Goal: Task Accomplishment & Management: Complete application form

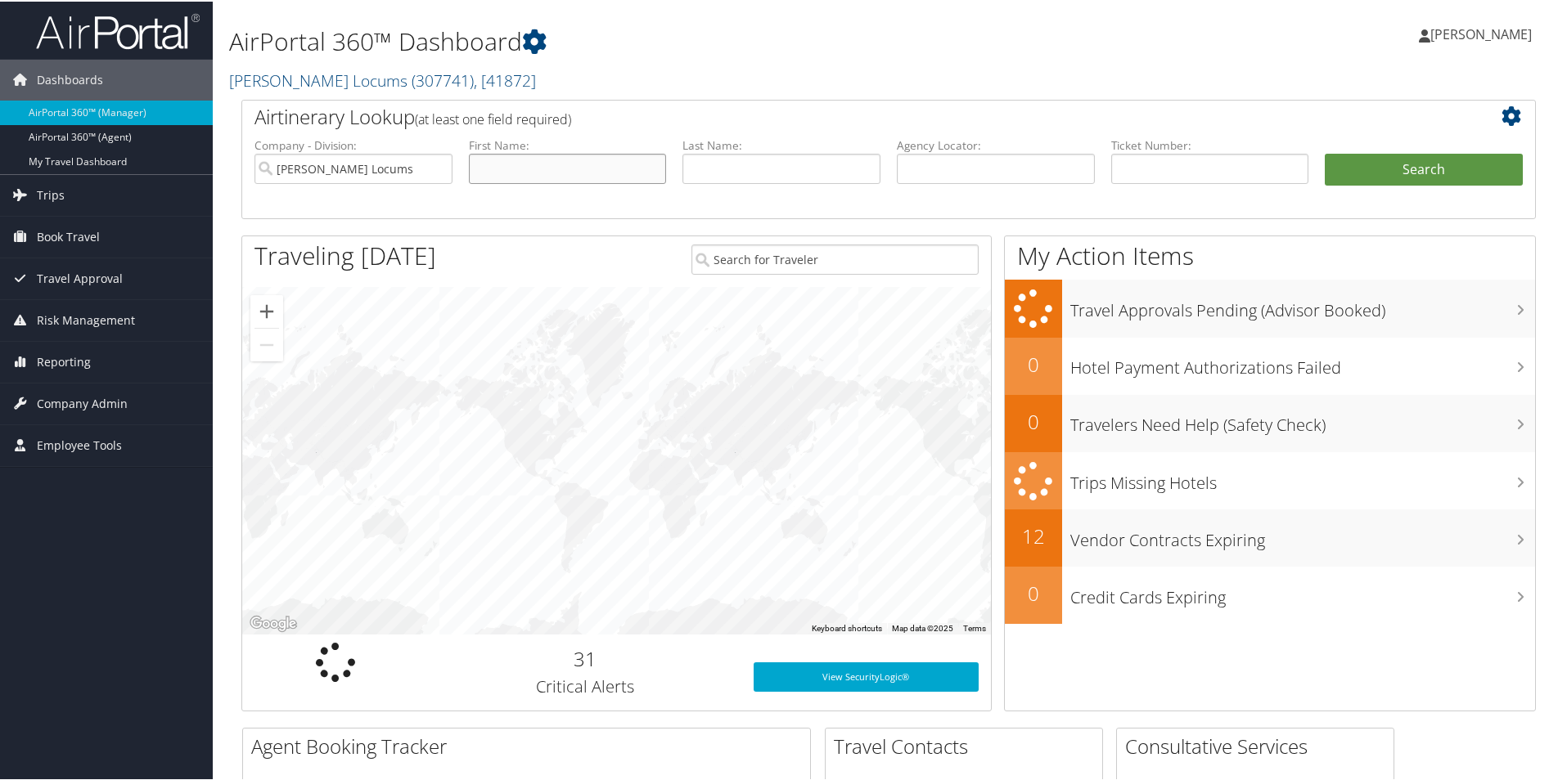
click at [501, 174] on input "text" at bounding box center [568, 167] width 198 height 30
click at [79, 408] on span "Company Admin" at bounding box center [82, 402] width 91 height 41
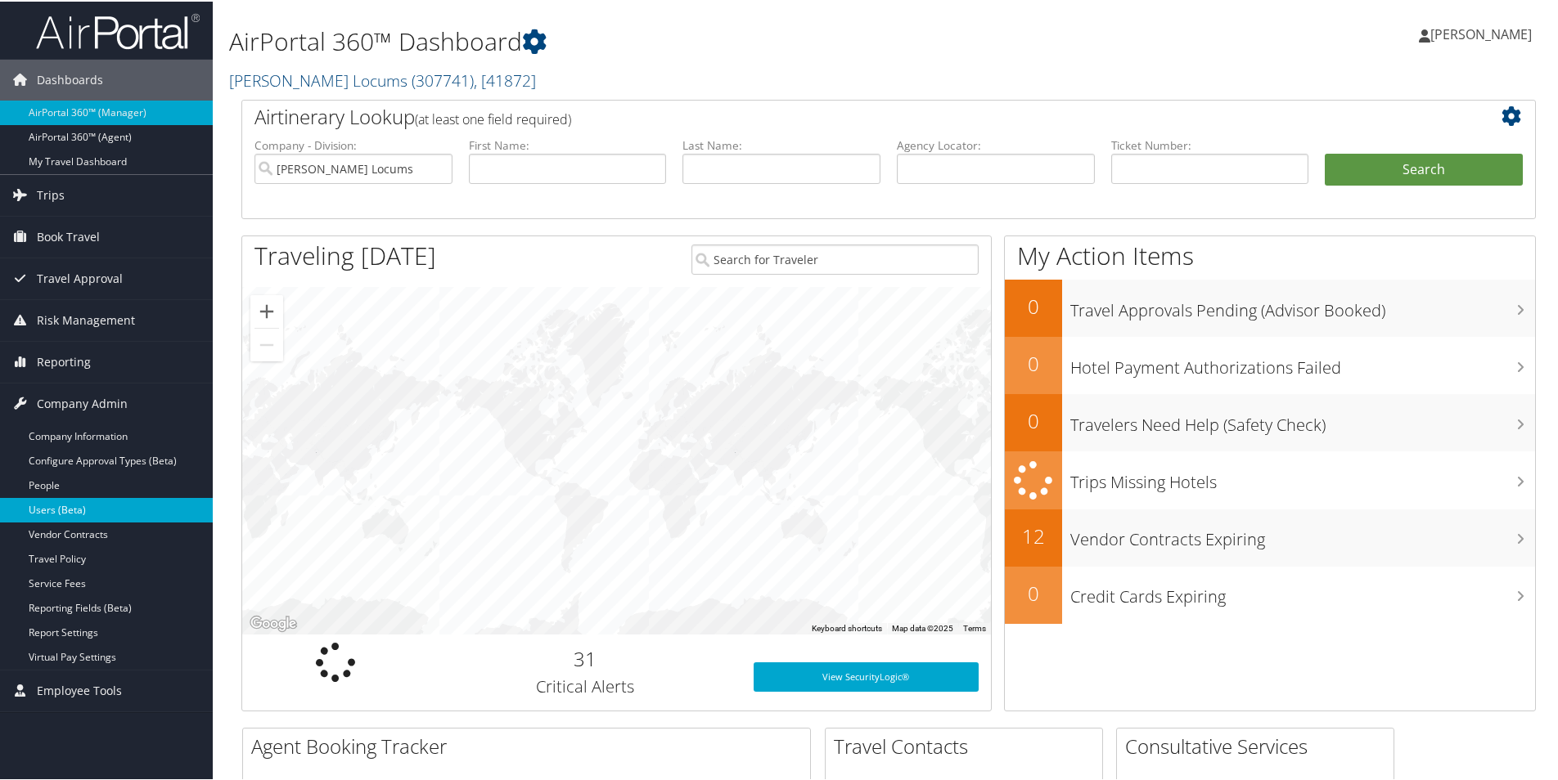
click at [65, 509] on link "Users (Beta)" at bounding box center [106, 509] width 213 height 25
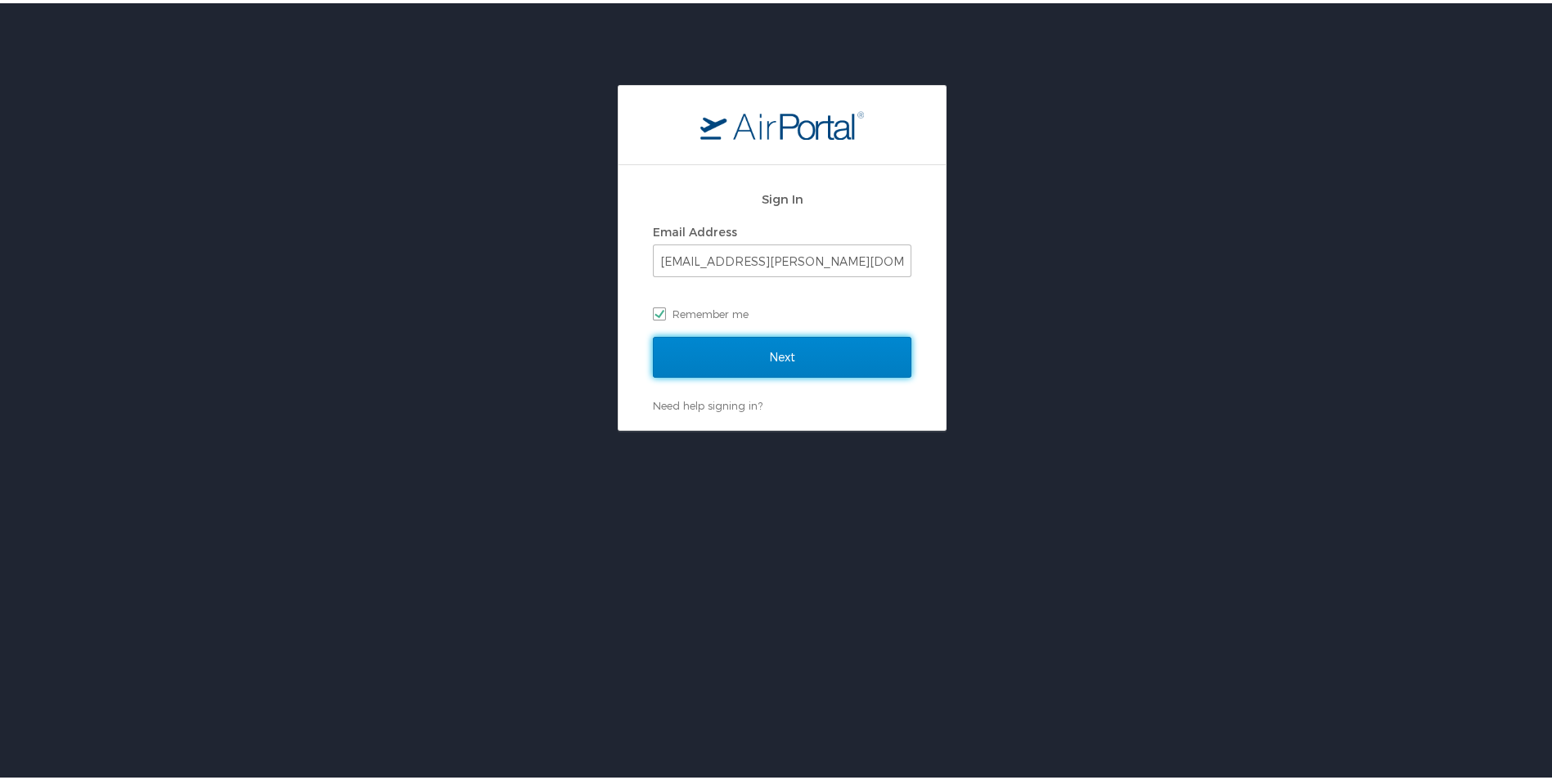
click at [776, 343] on input "Next" at bounding box center [782, 354] width 259 height 41
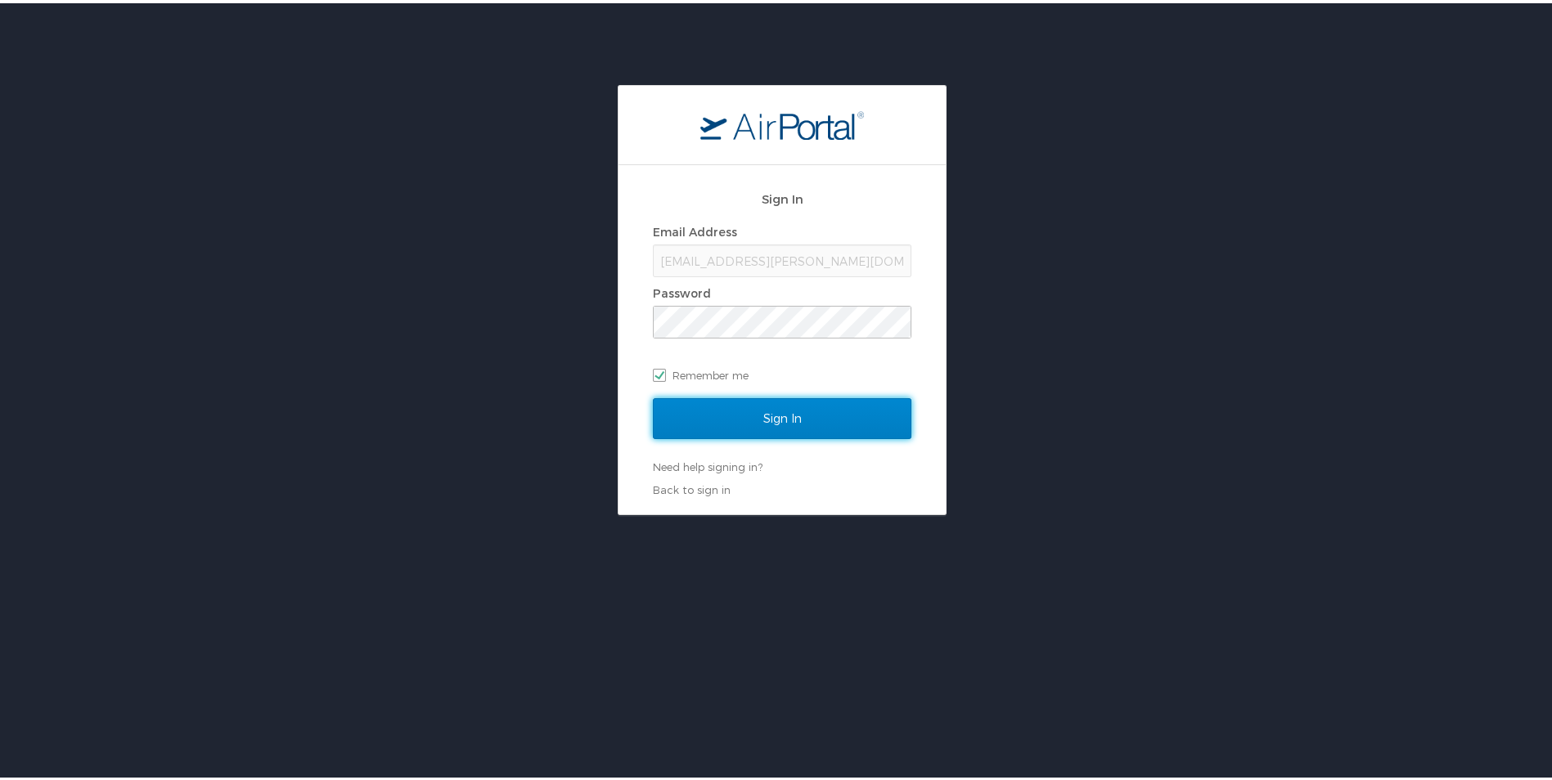
click at [717, 420] on input "Sign In" at bounding box center [782, 415] width 259 height 41
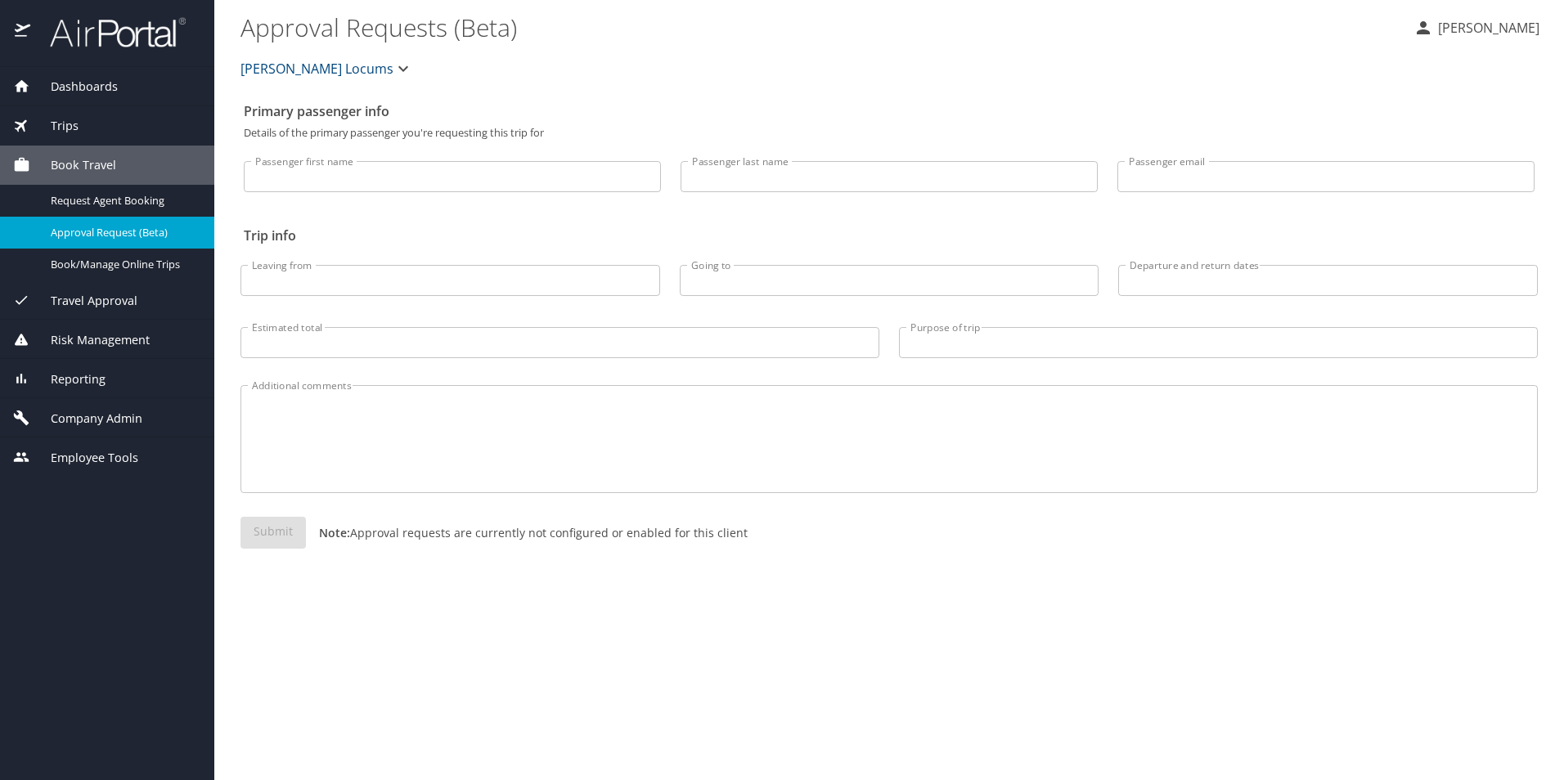
click at [345, 171] on input "Passenger first name" at bounding box center [452, 176] width 417 height 31
click at [751, 233] on h2 "Trip info" at bounding box center [889, 236] width 1291 height 26
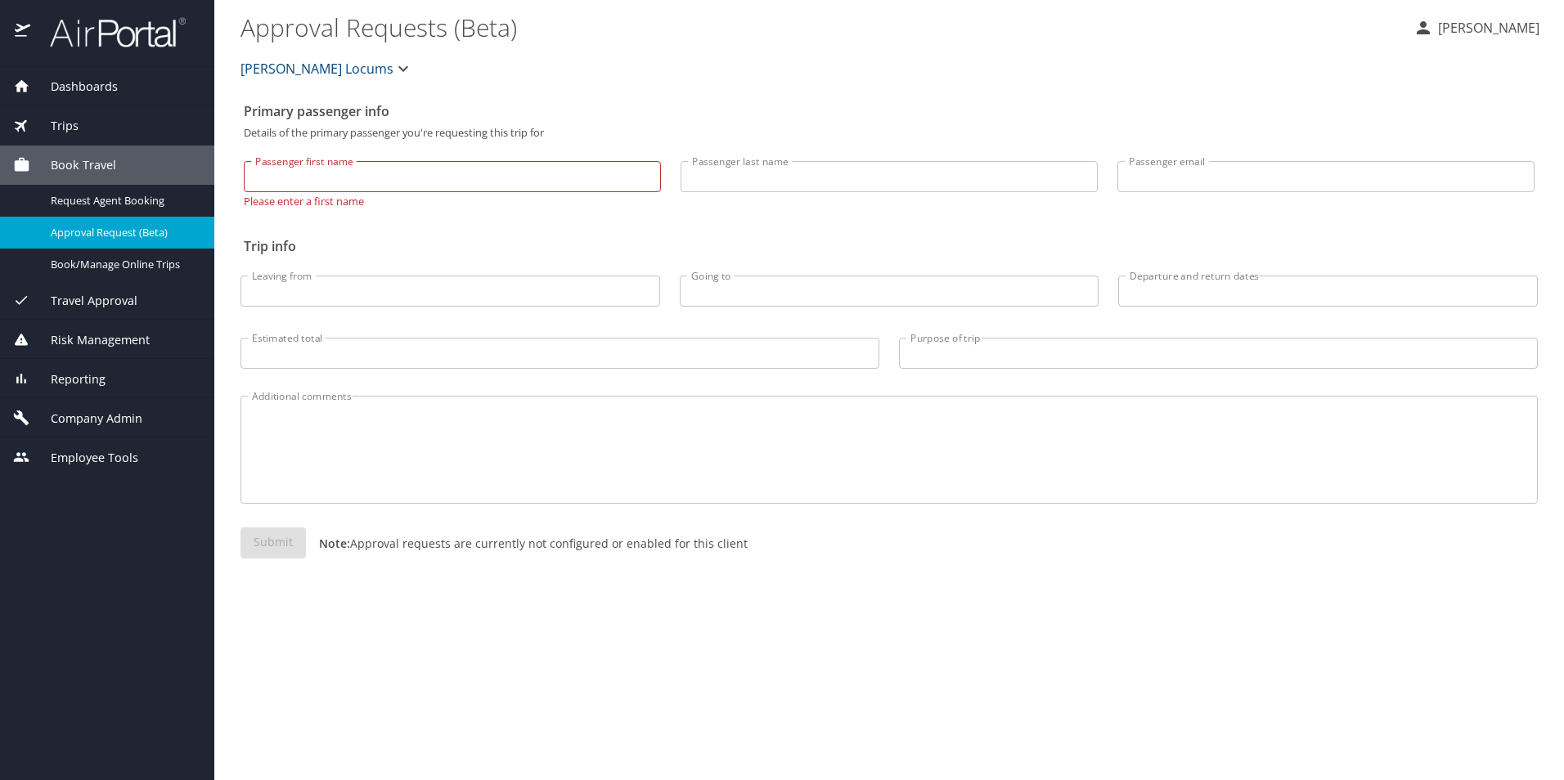
click at [794, 185] on input "Passenger last name" at bounding box center [889, 176] width 417 height 31
click at [1172, 183] on input "Passenger email" at bounding box center [1325, 176] width 417 height 31
click at [82, 412] on span "Company Admin" at bounding box center [86, 419] width 112 height 18
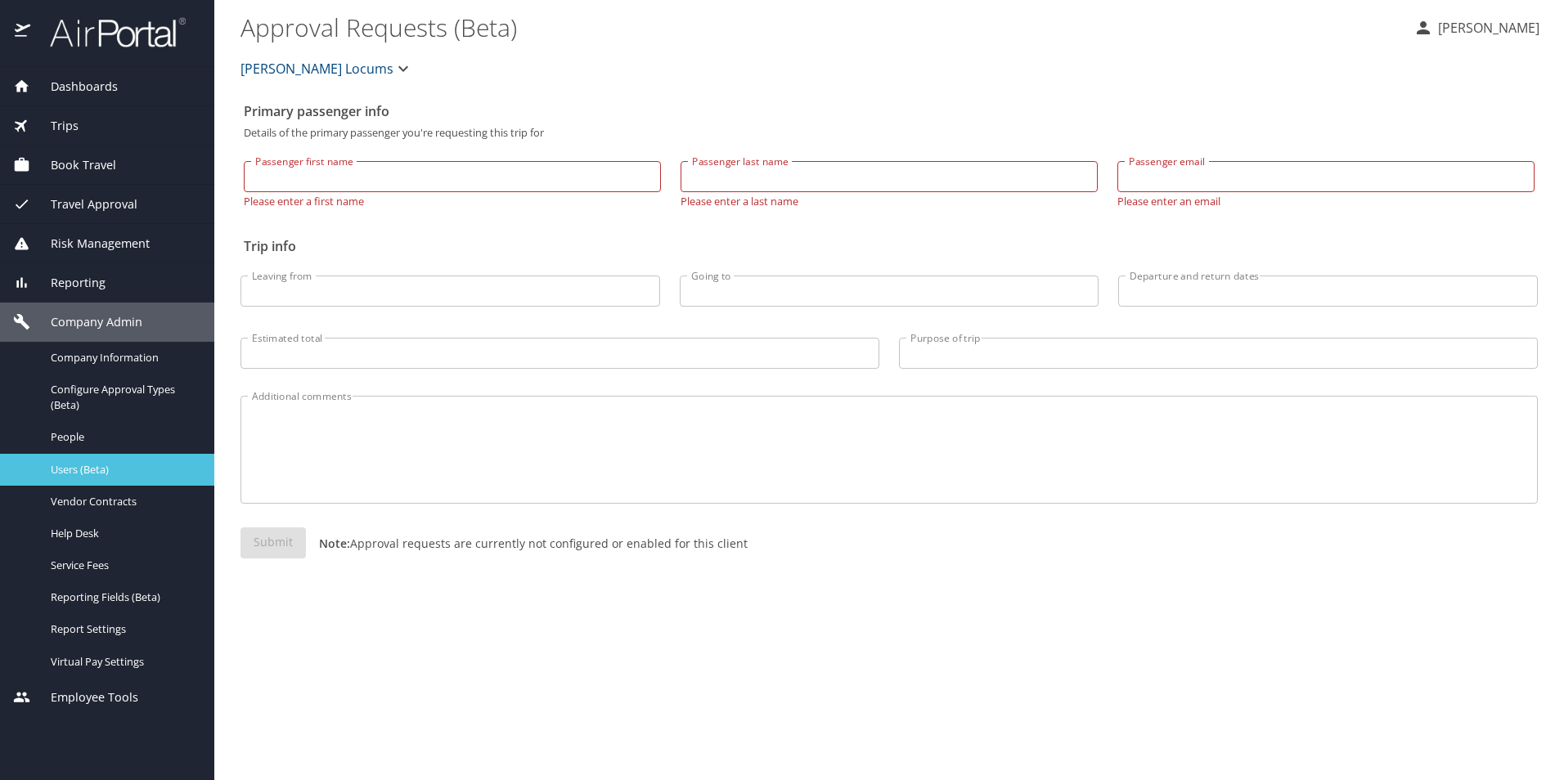
click at [90, 462] on span "Users (Beta)" at bounding box center [123, 470] width 144 height 16
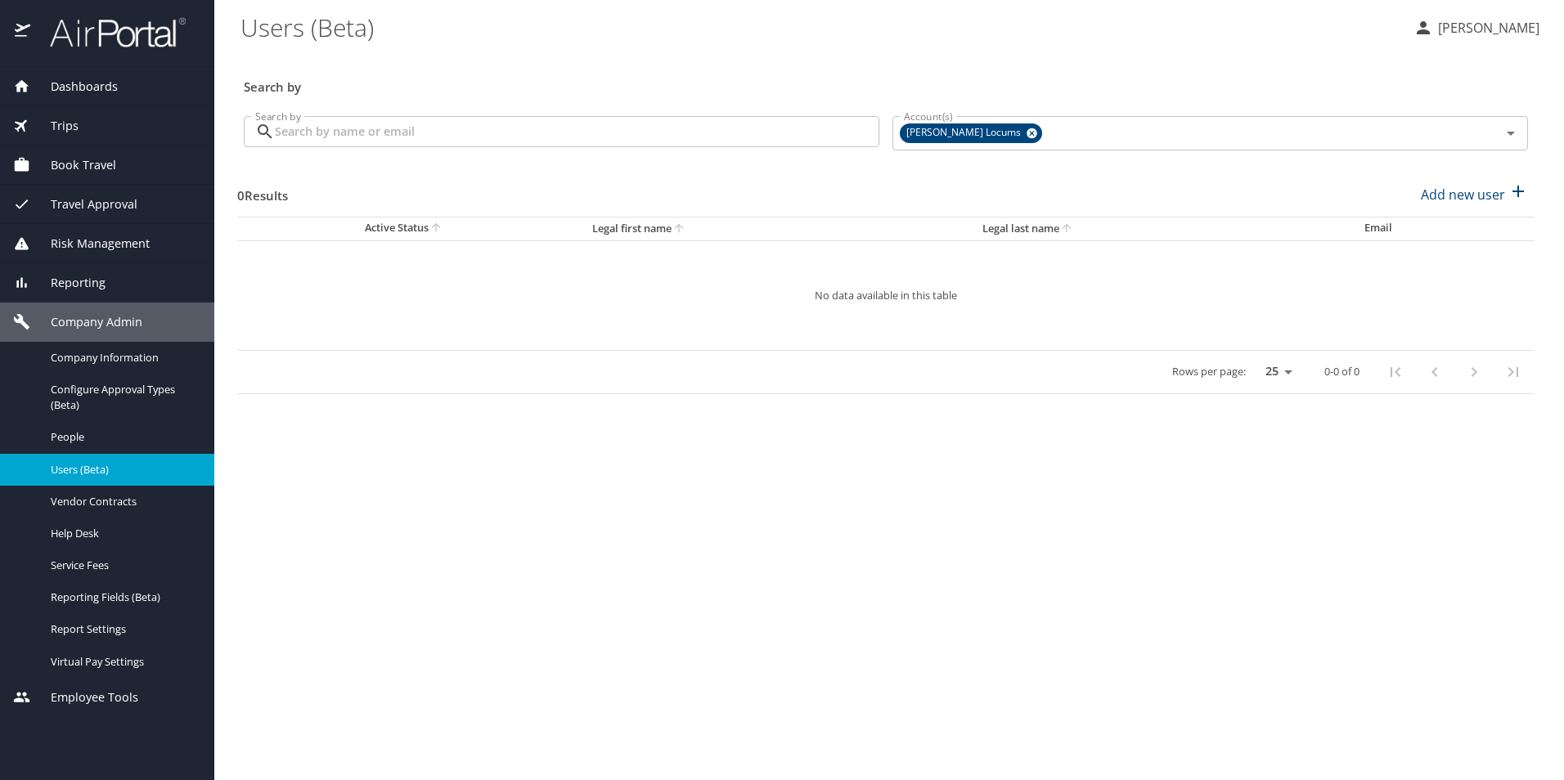
click at [459, 124] on input "Search by" at bounding box center [577, 131] width 605 height 31
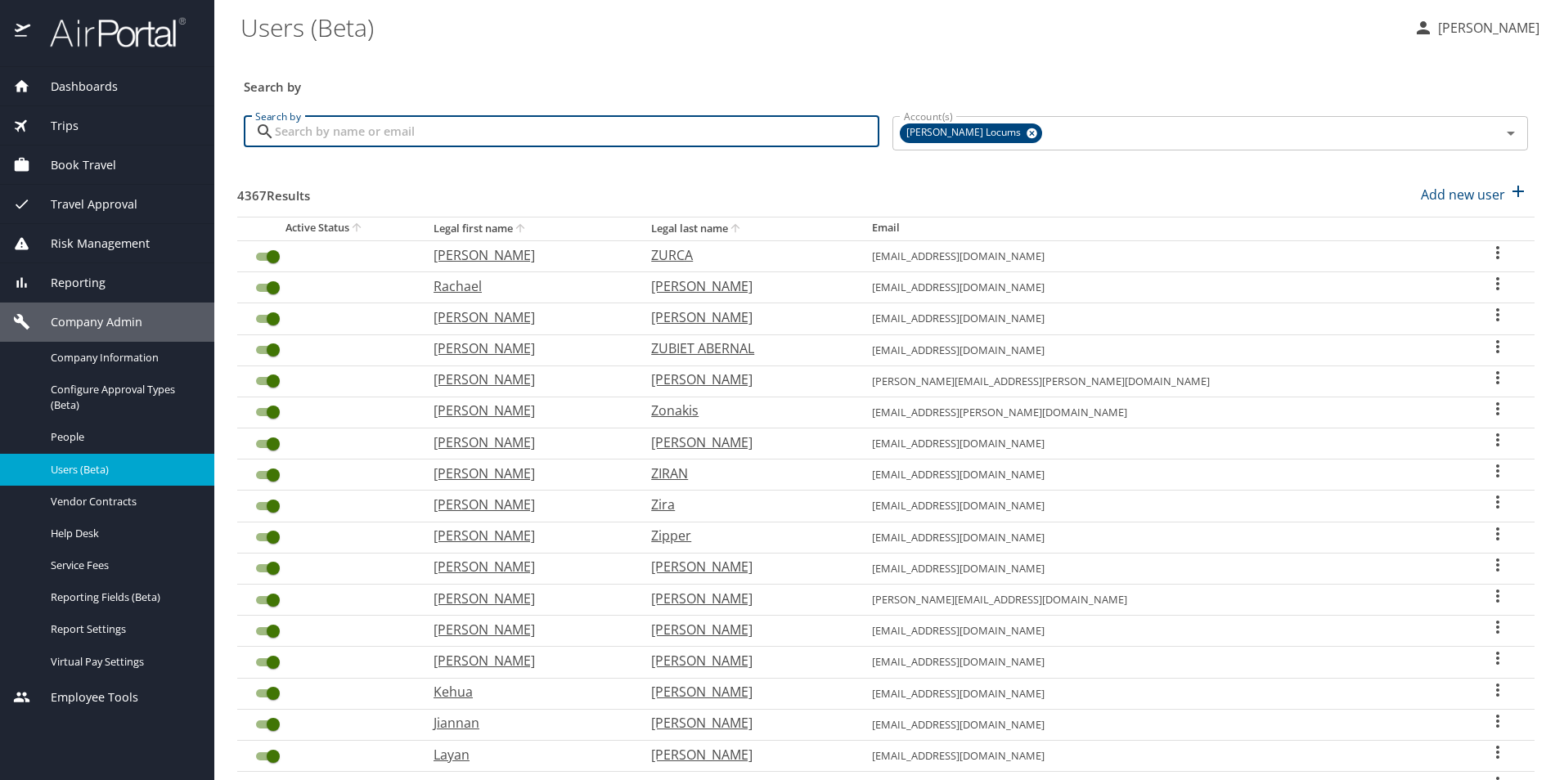
paste input "geschult@yahoo.com"
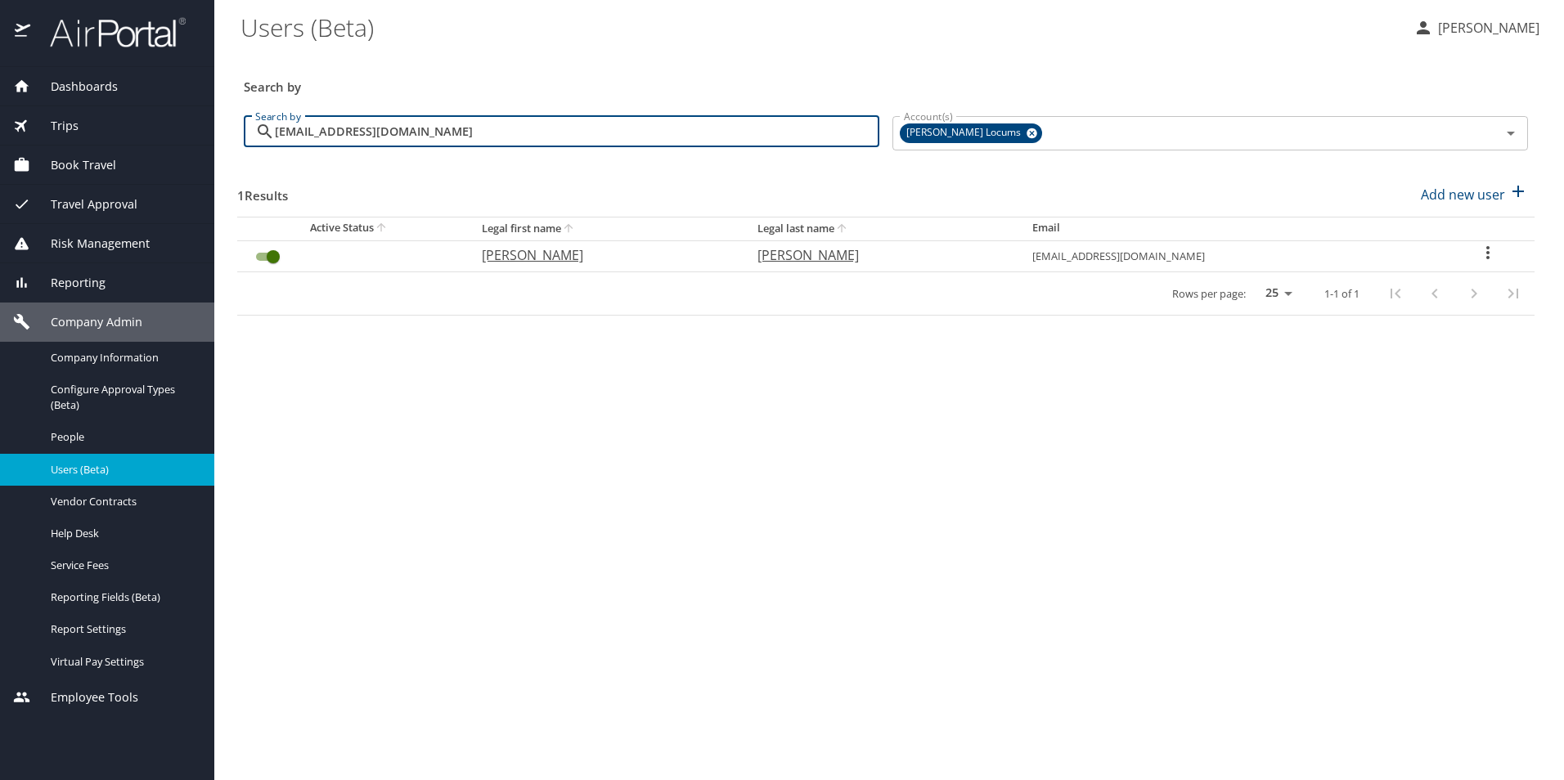
type input "geschult@yahoo.com"
click at [549, 260] on p "Gabrielle" at bounding box center [603, 255] width 242 height 20
select select "US"
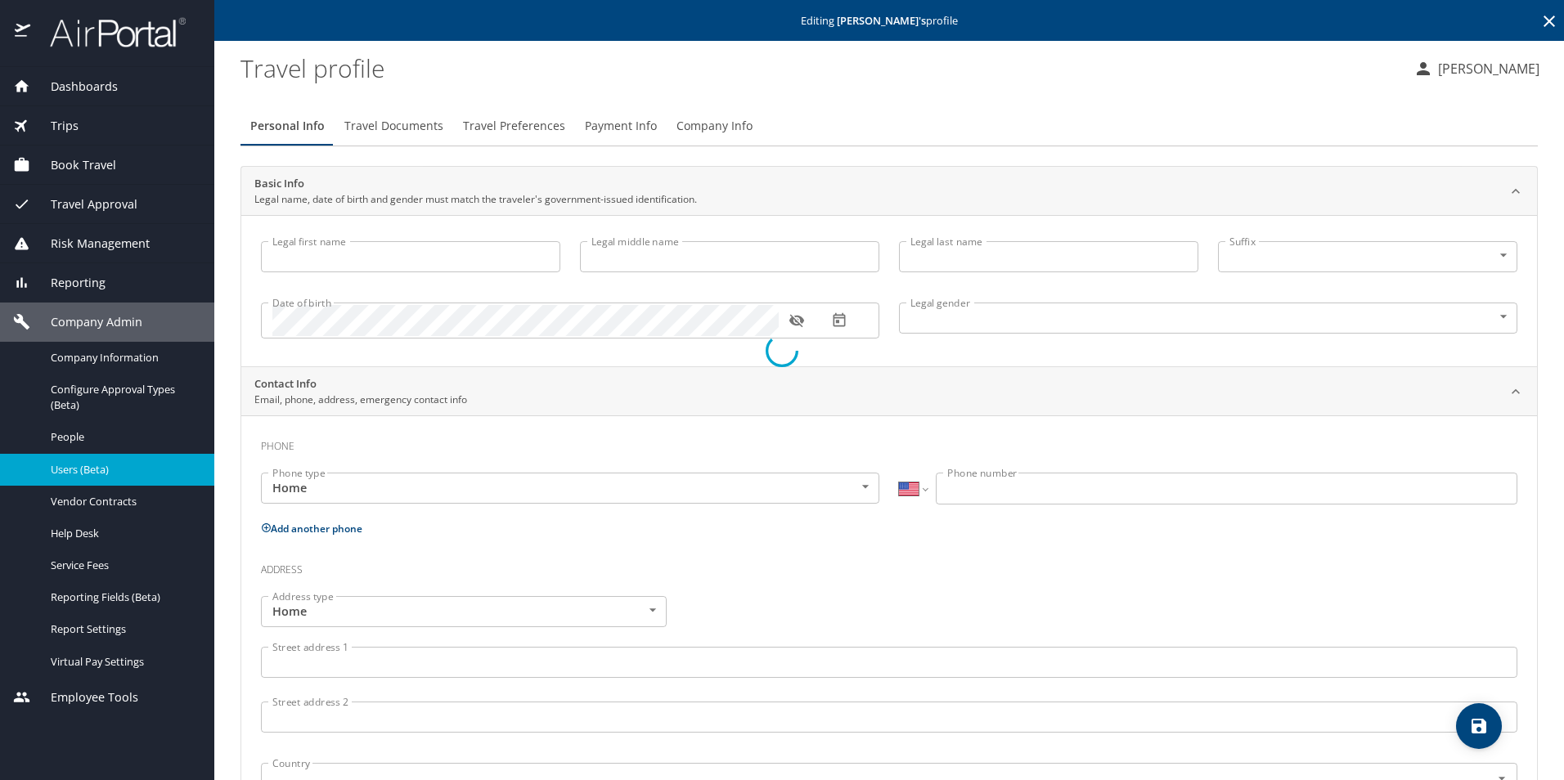
type input "Gabrielle"
type input "E"
type input "Sharrow"
type input "Female"
select select "US"
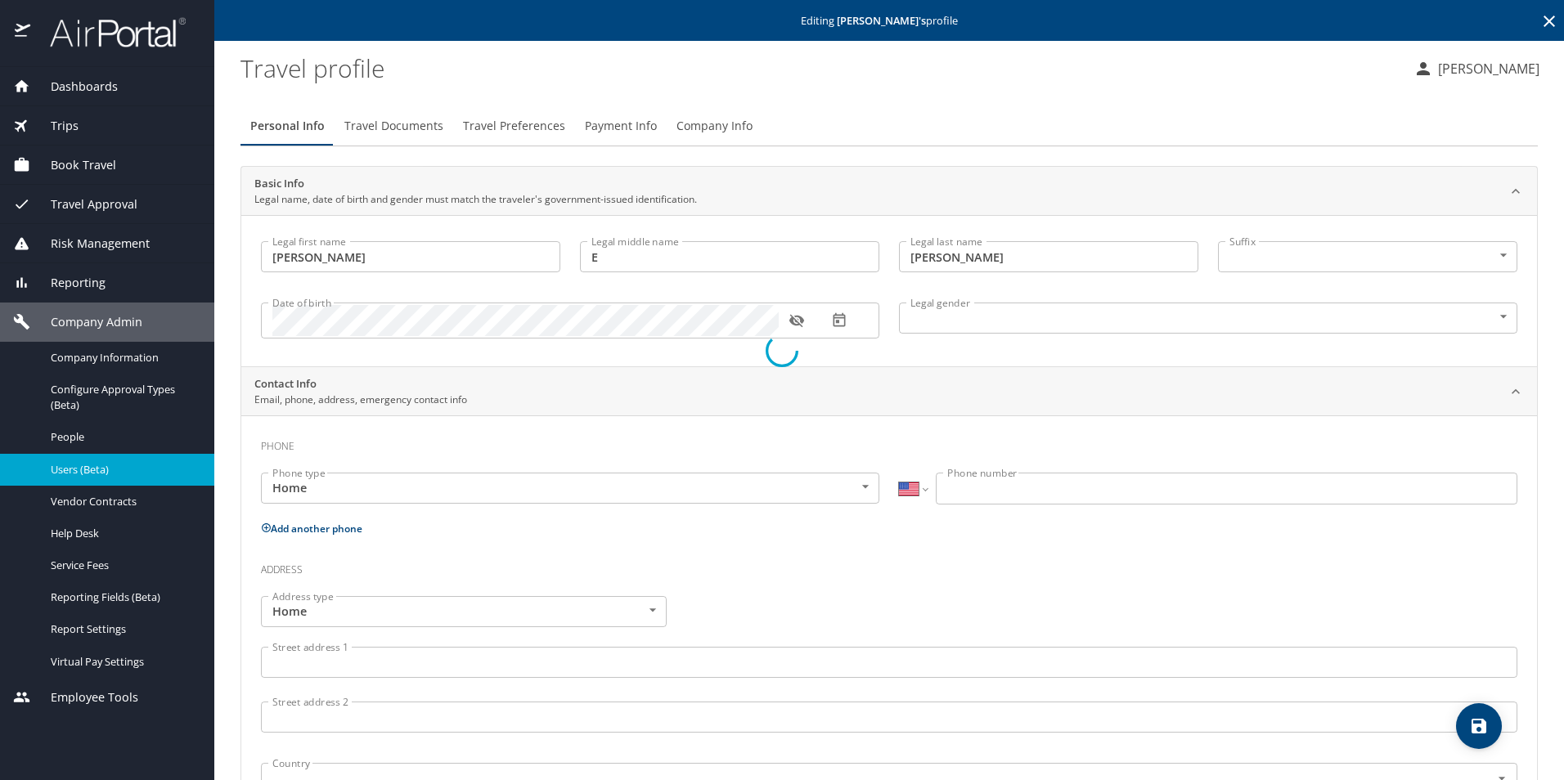
select select "US"
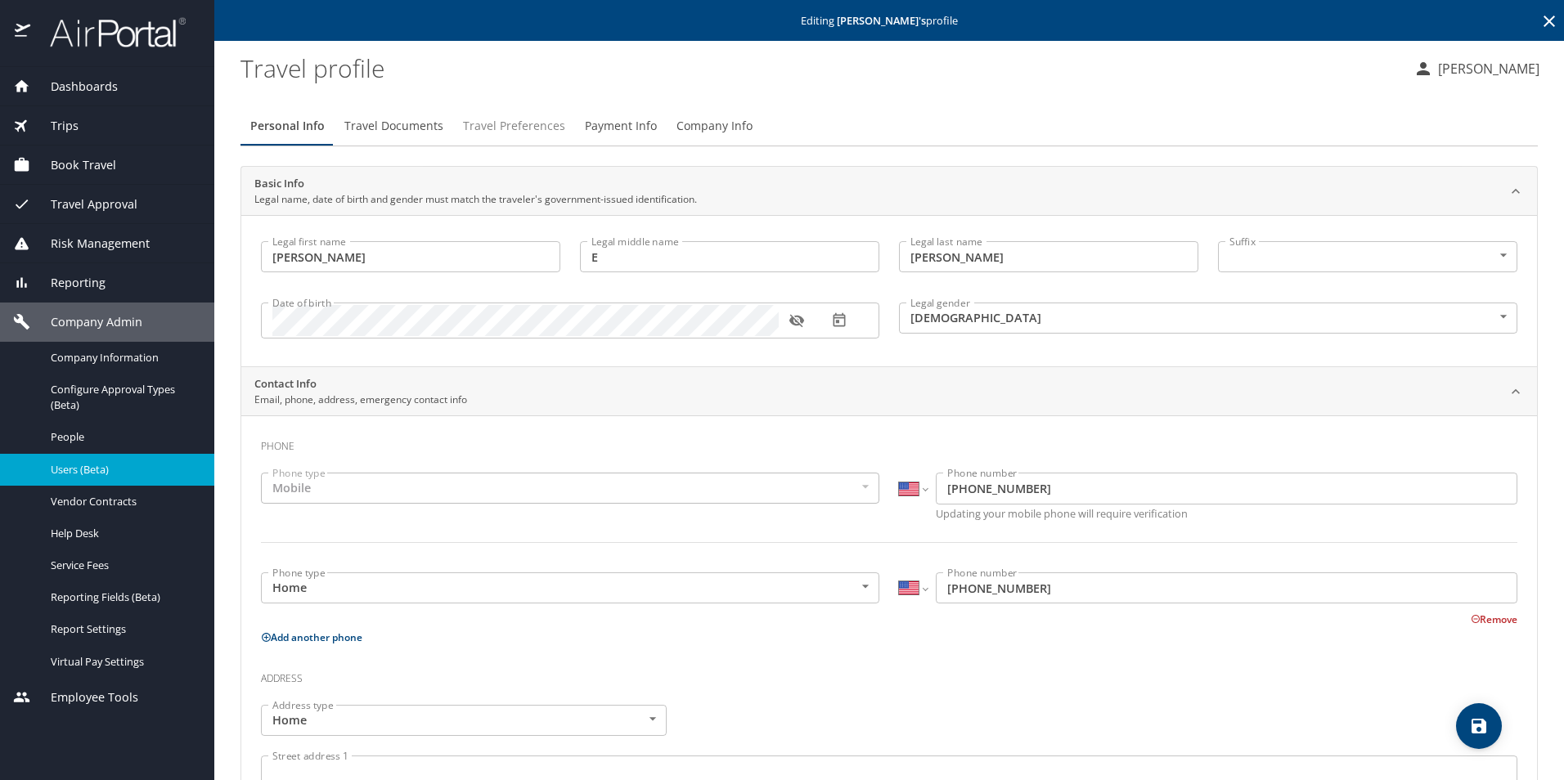
click at [534, 133] on span "Travel Preferences" at bounding box center [514, 126] width 102 height 20
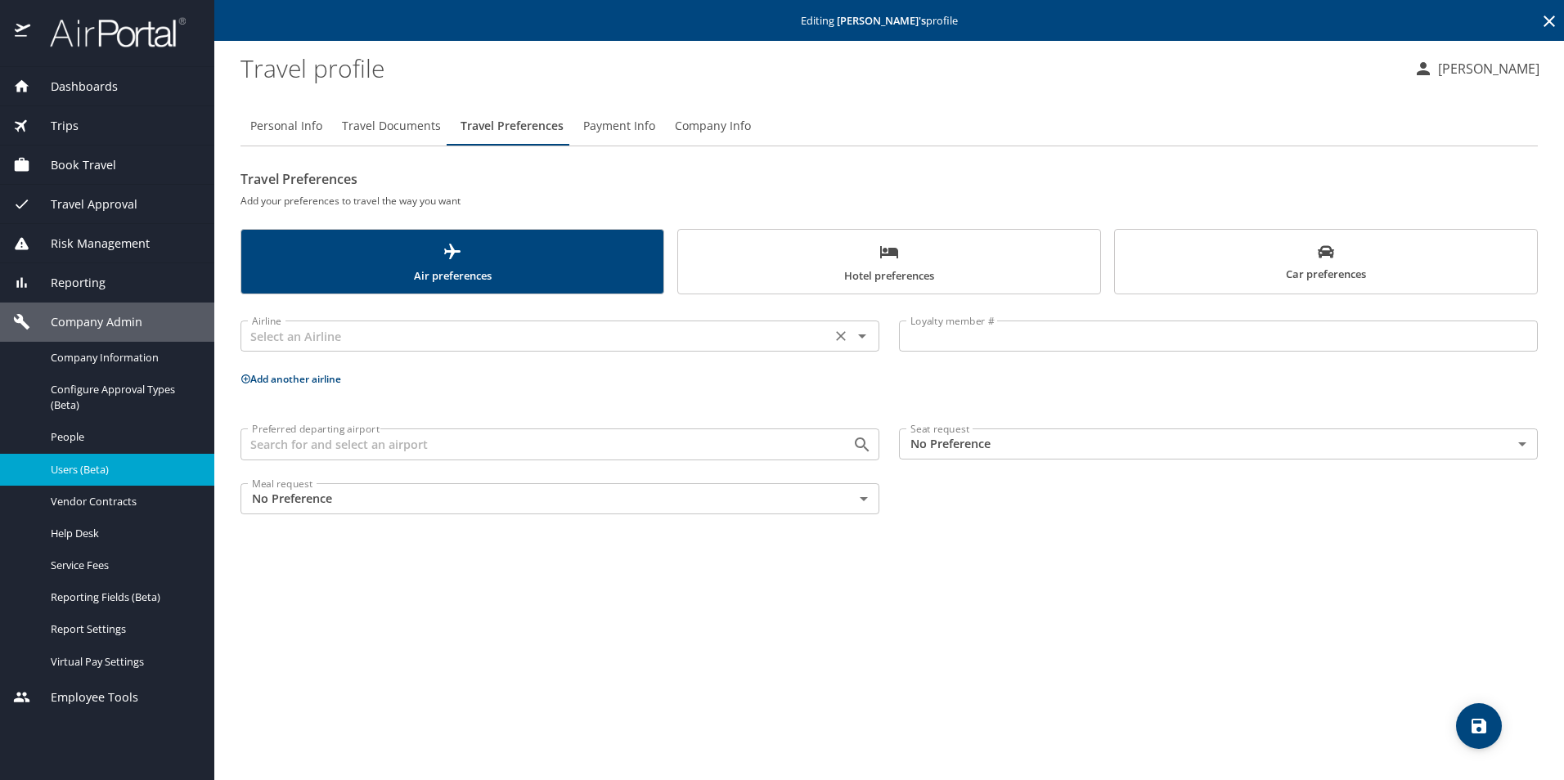
click at [351, 332] on input "text" at bounding box center [535, 336] width 581 height 21
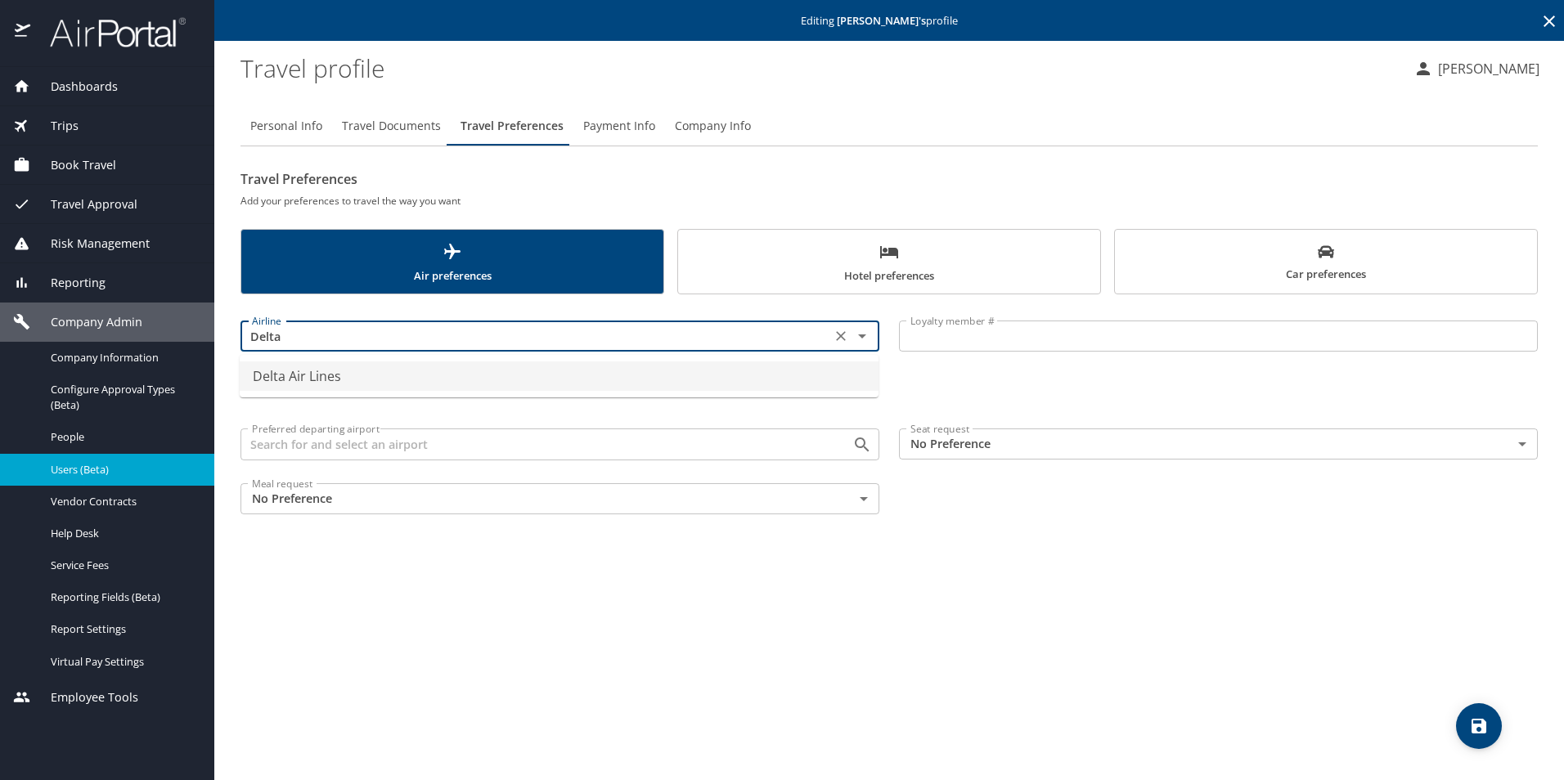
type input "Delta Air Lines"
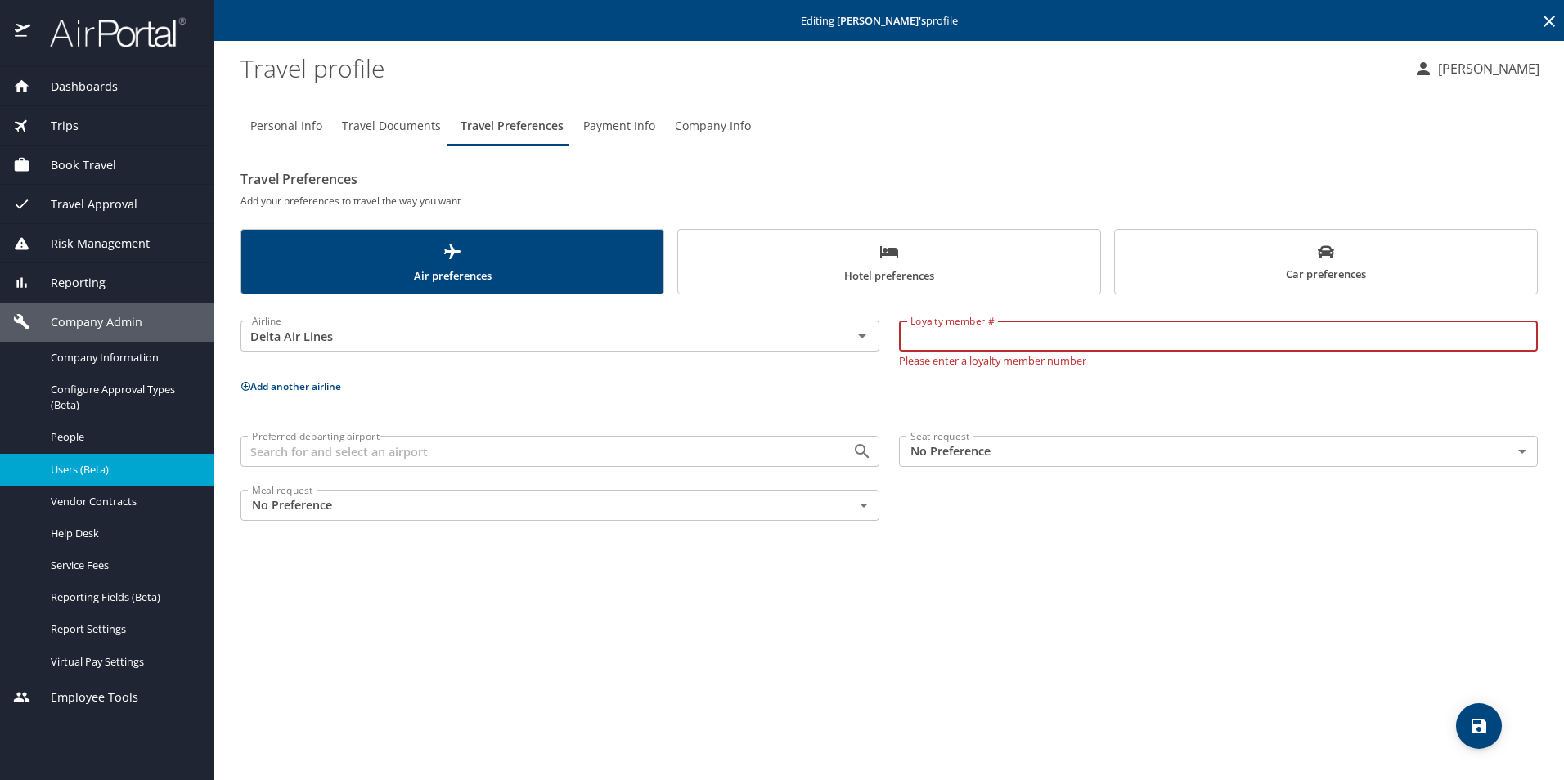
click at [969, 336] on input "Loyalty member #" at bounding box center [1218, 336] width 639 height 31
paste input "geschult@yahoo.com"
type input "geschult@yahoo.com"
drag, startPoint x: 1036, startPoint y: 328, endPoint x: 1023, endPoint y: 337, distance: 15.9
click at [1023, 337] on input "geschult@yahoo.com" at bounding box center [1218, 336] width 639 height 31
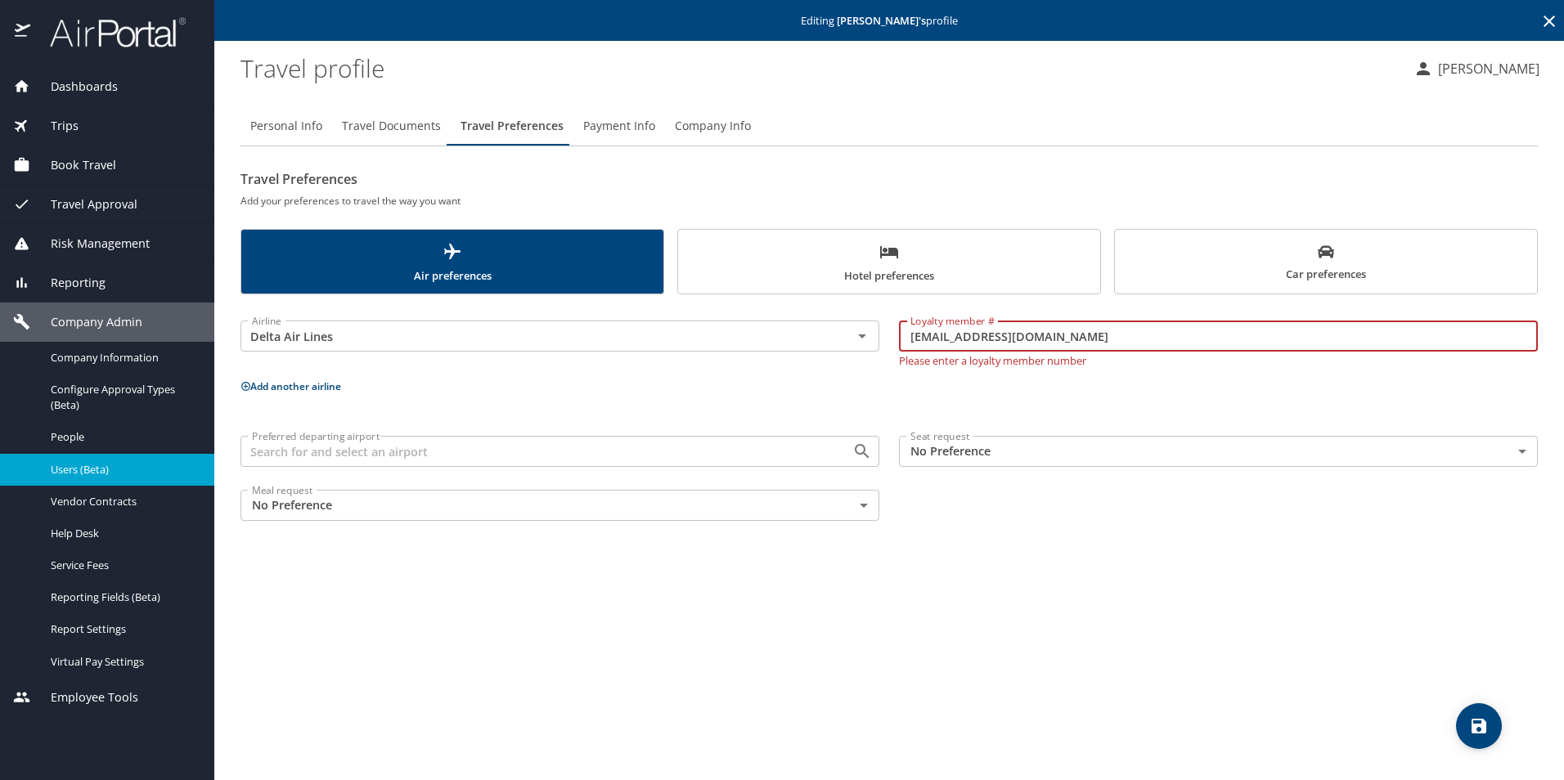
click at [1067, 333] on input "geschult@yahoo.com" at bounding box center [1218, 336] width 639 height 31
drag, startPoint x: 1067, startPoint y: 333, endPoint x: 817, endPoint y: 329, distance: 249.5
click at [817, 329] on div "Airline Delta Air Lines Airline Loyalty member # geschult@yahoo.com Loyalty mem…" at bounding box center [889, 340] width 1317 height 72
click at [996, 331] on input "Loyalty member #" at bounding box center [1218, 336] width 639 height 31
paste input "6234332267"
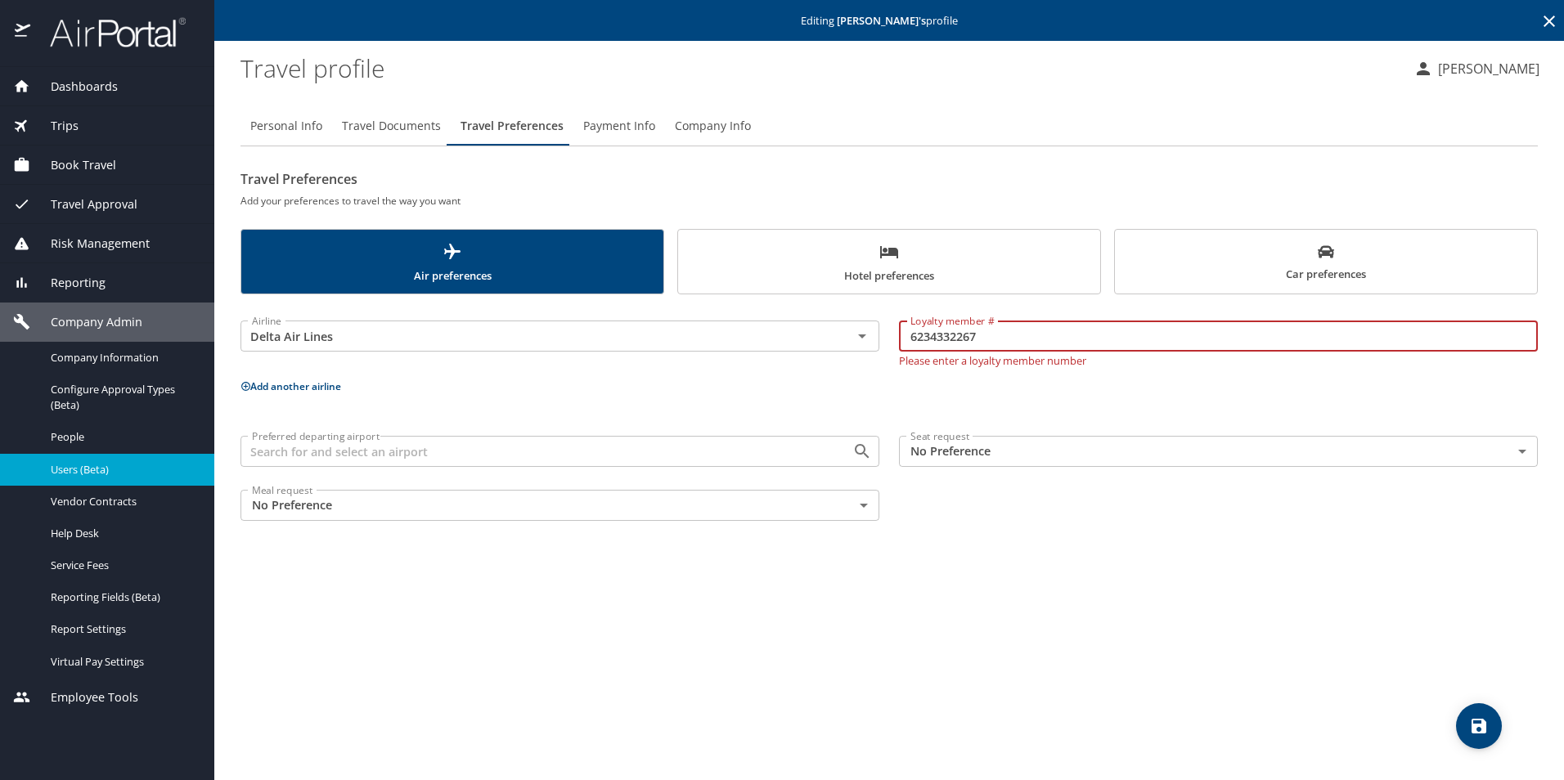
type input "6234332267"
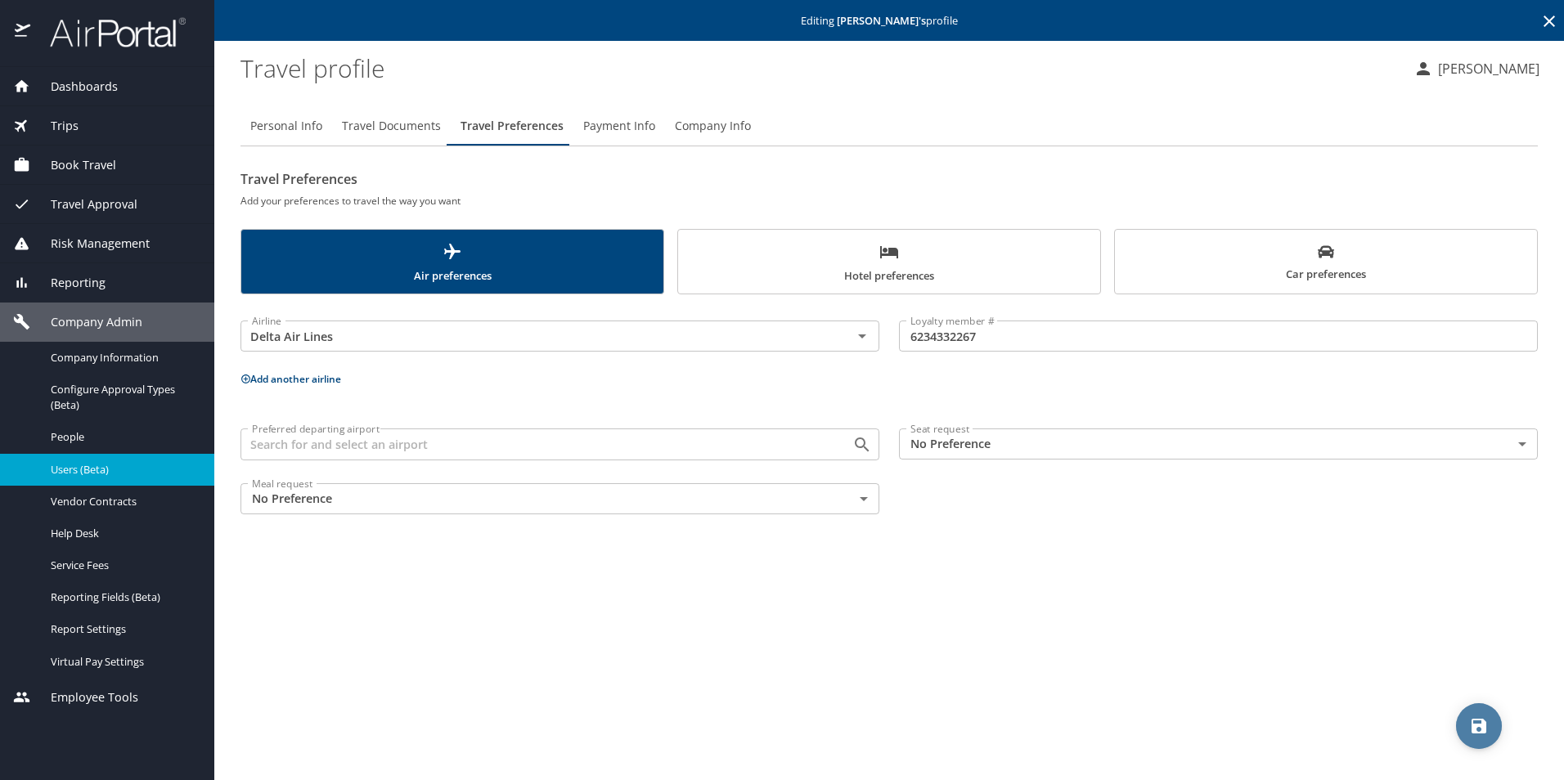
click at [1472, 727] on icon "save" at bounding box center [1479, 726] width 15 height 15
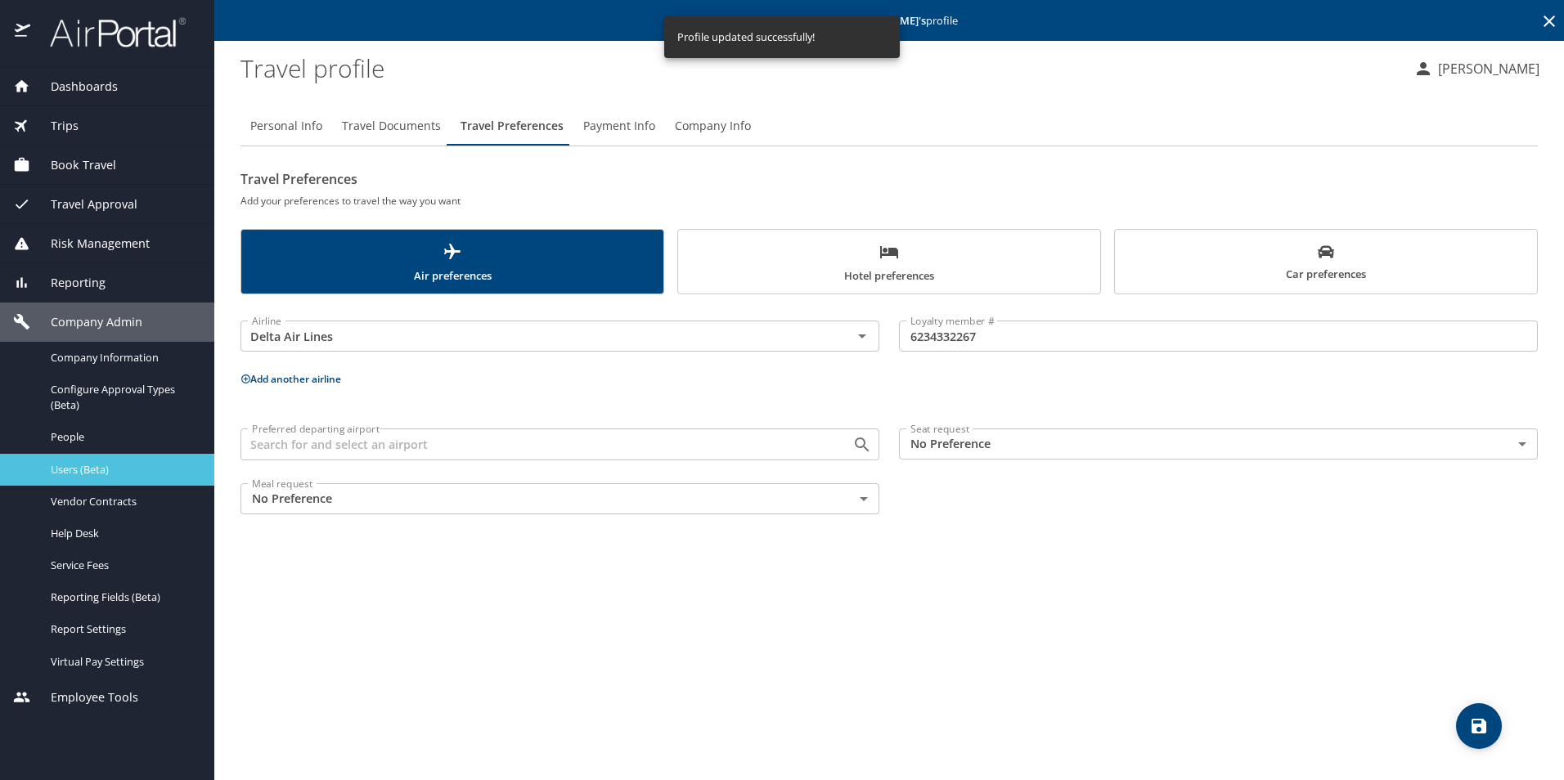
click at [67, 469] on span "Users (Beta)" at bounding box center [123, 470] width 144 height 16
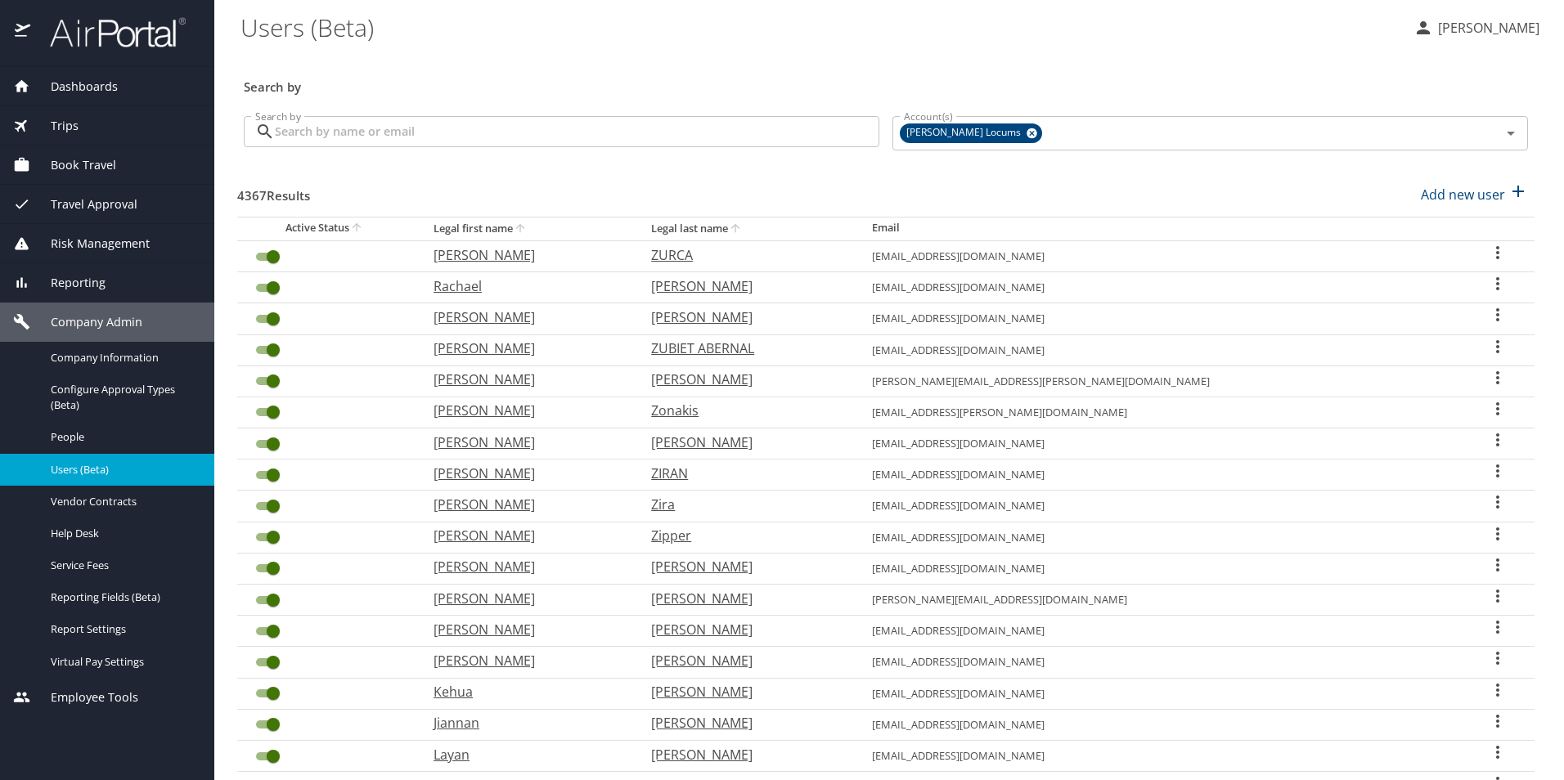
click at [420, 125] on input "Search by" at bounding box center [577, 131] width 605 height 31
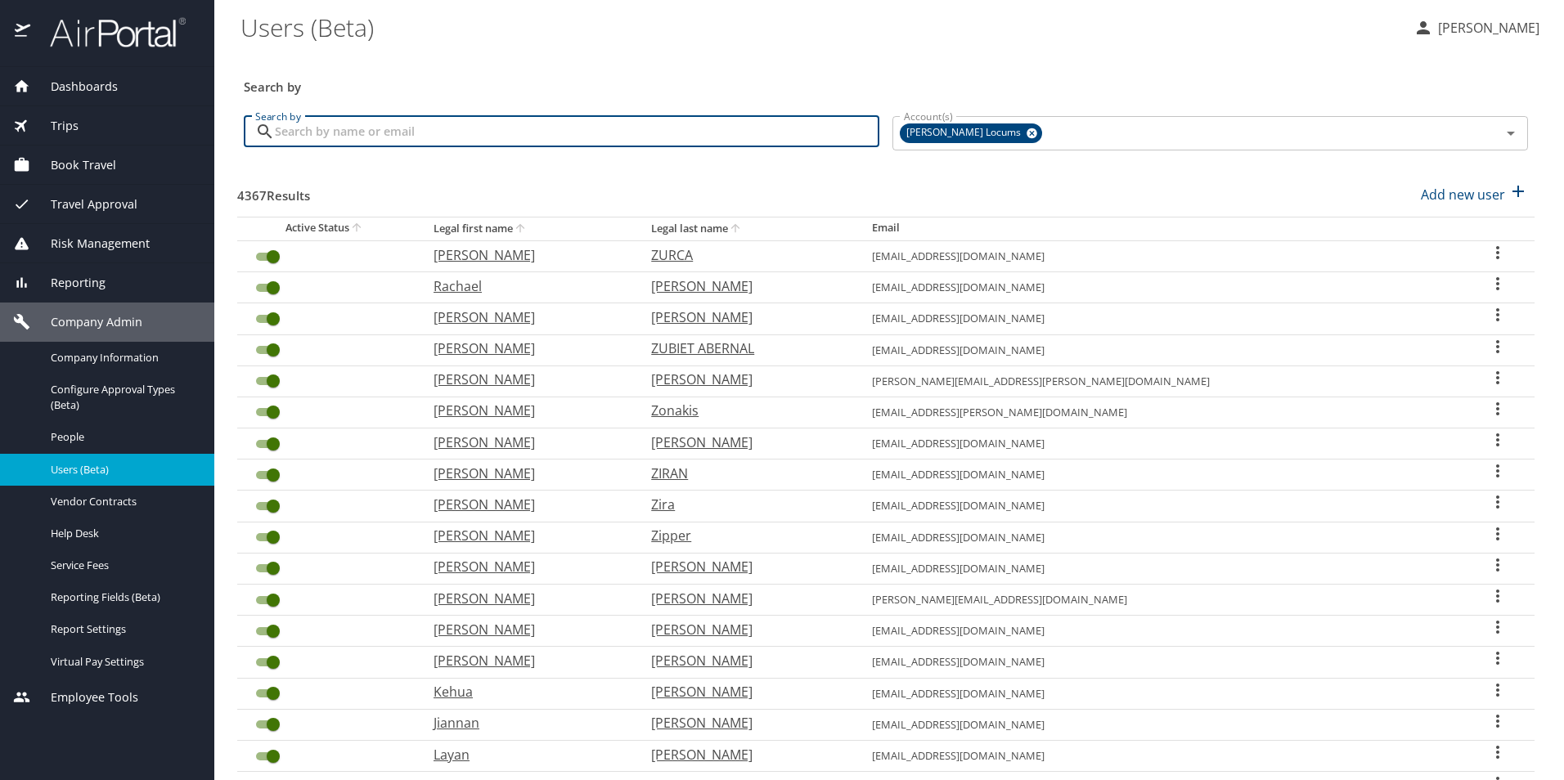
paste input "andimartin4@icloud.com"
type input "andimartin4@icloud.com"
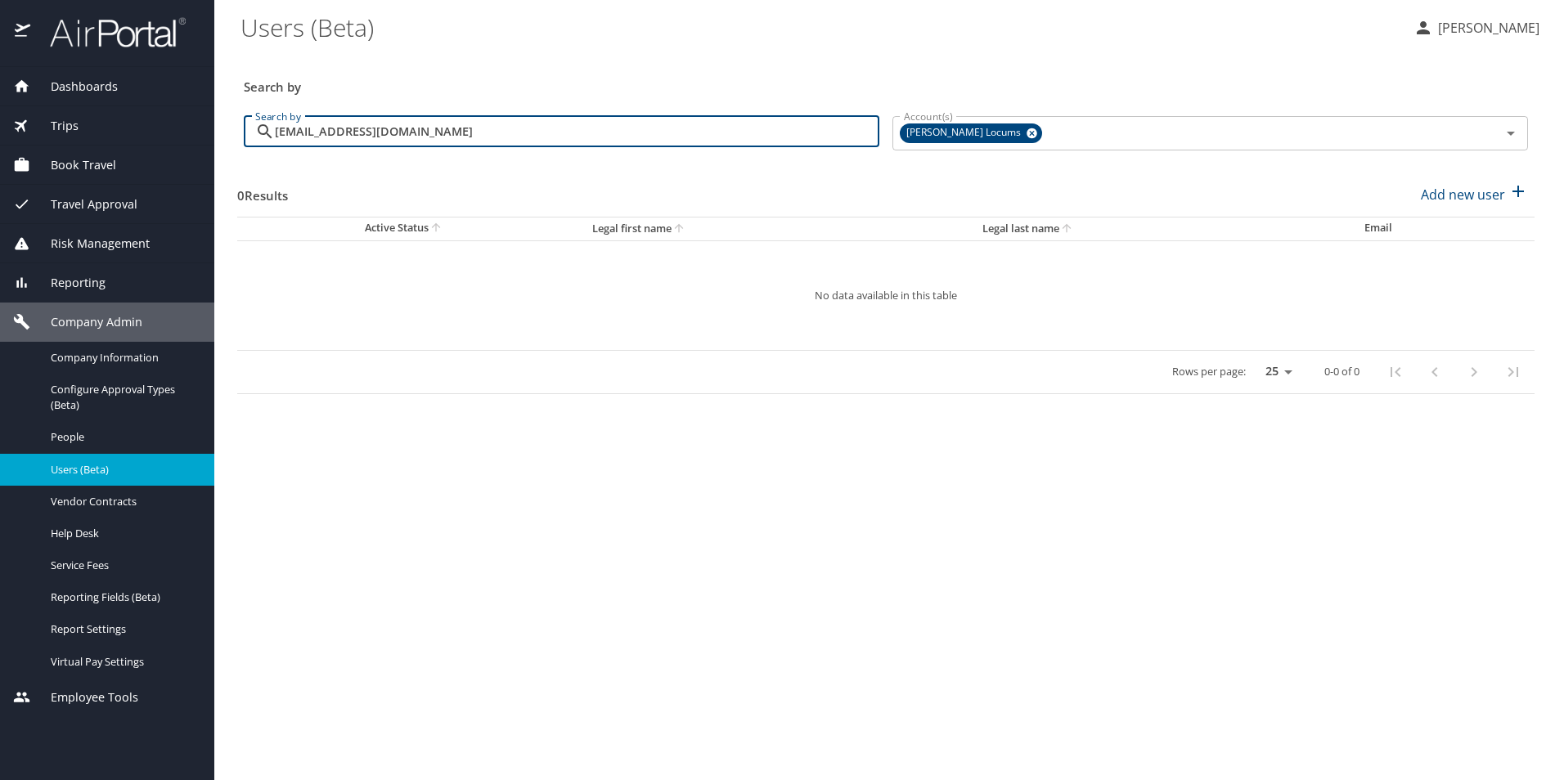
drag, startPoint x: 451, startPoint y: 132, endPoint x: 139, endPoint y: 119, distance: 312.0
click at [142, 119] on div "Dashboards AirPortal 360™ Manager My Travel Dashboard Trips Airtinerary® Lookup…" at bounding box center [782, 390] width 1564 height 780
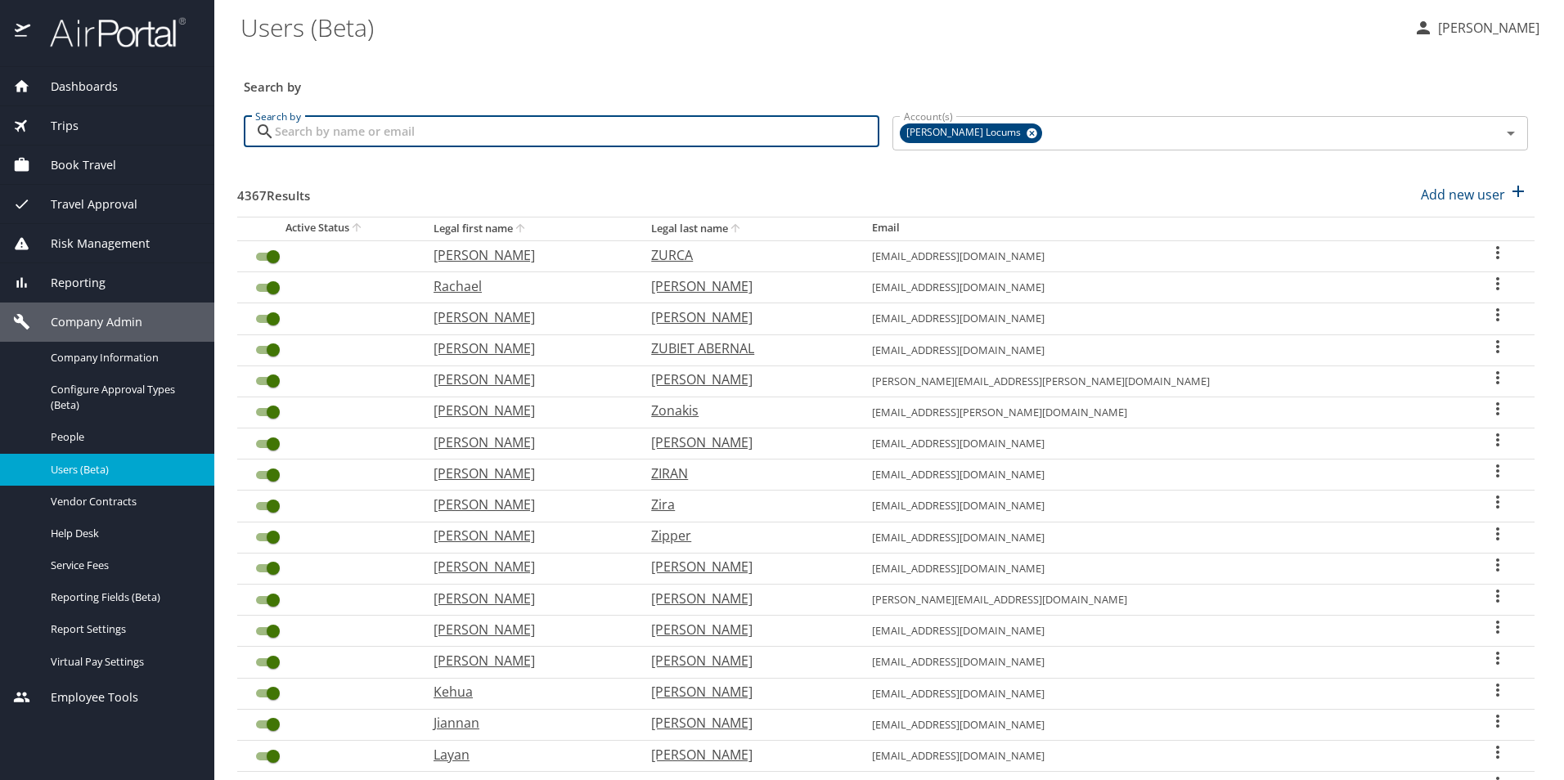
click at [393, 130] on input "Search by" at bounding box center [577, 131] width 605 height 31
click at [567, 124] on input "Search by" at bounding box center [577, 131] width 605 height 31
paste input "andimartin4@icloud.com"
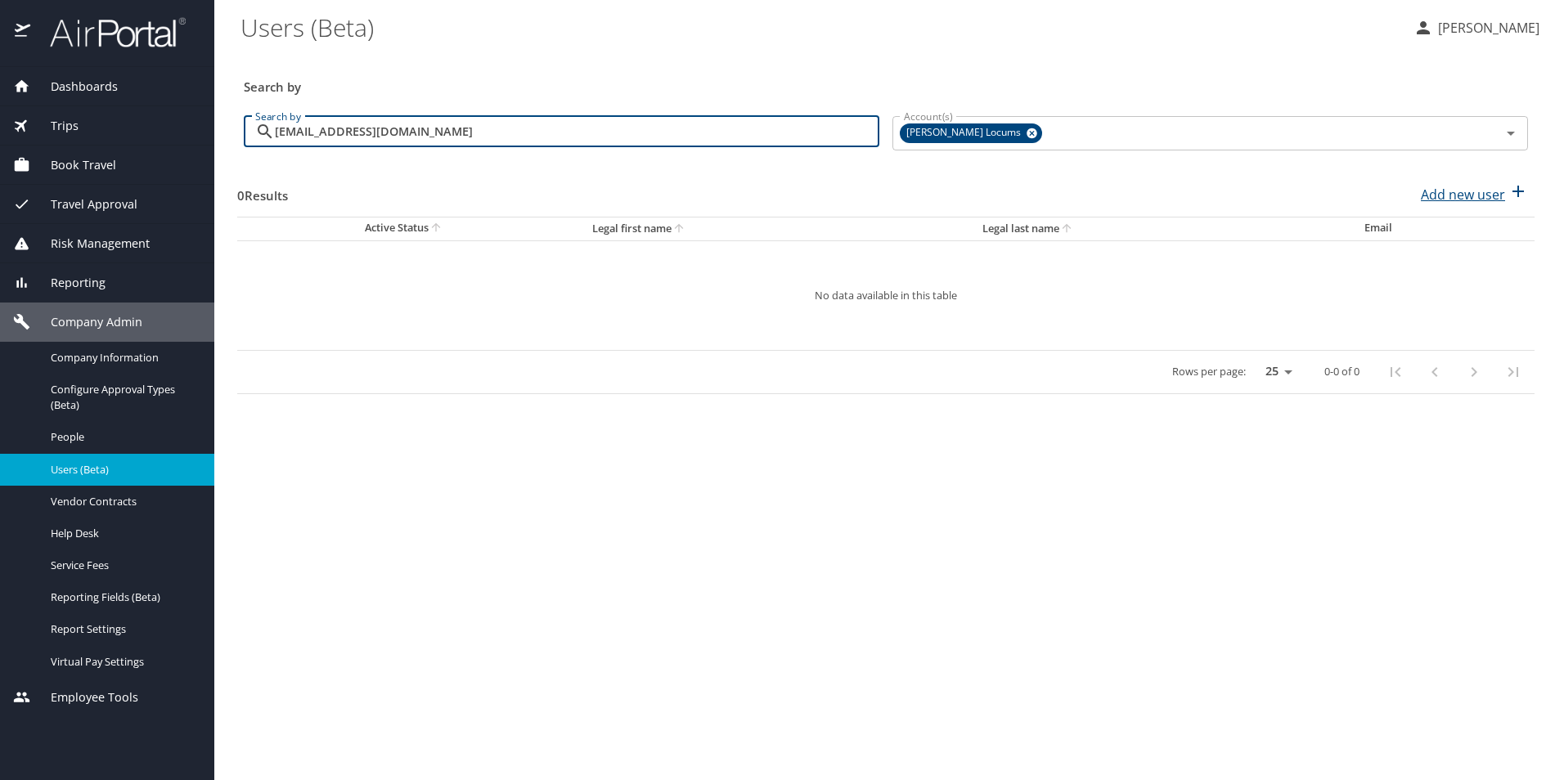
type input "andimartin4@icloud.com"
click at [1481, 186] on p "Add new user" at bounding box center [1463, 195] width 84 height 20
select select "US"
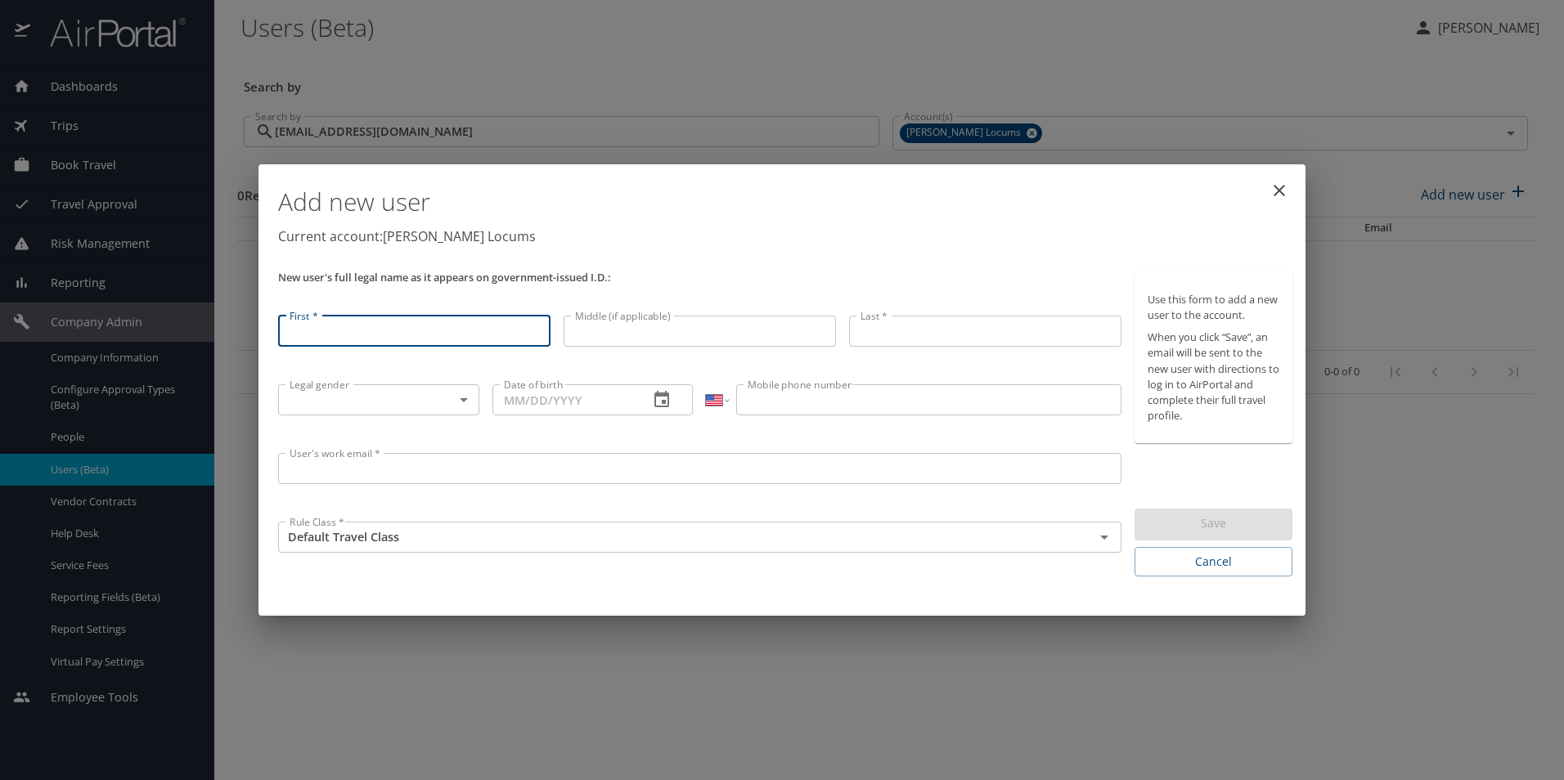
click at [416, 331] on input "First *" at bounding box center [414, 331] width 272 height 31
click at [331, 473] on input "User's work email *" at bounding box center [699, 472] width 843 height 31
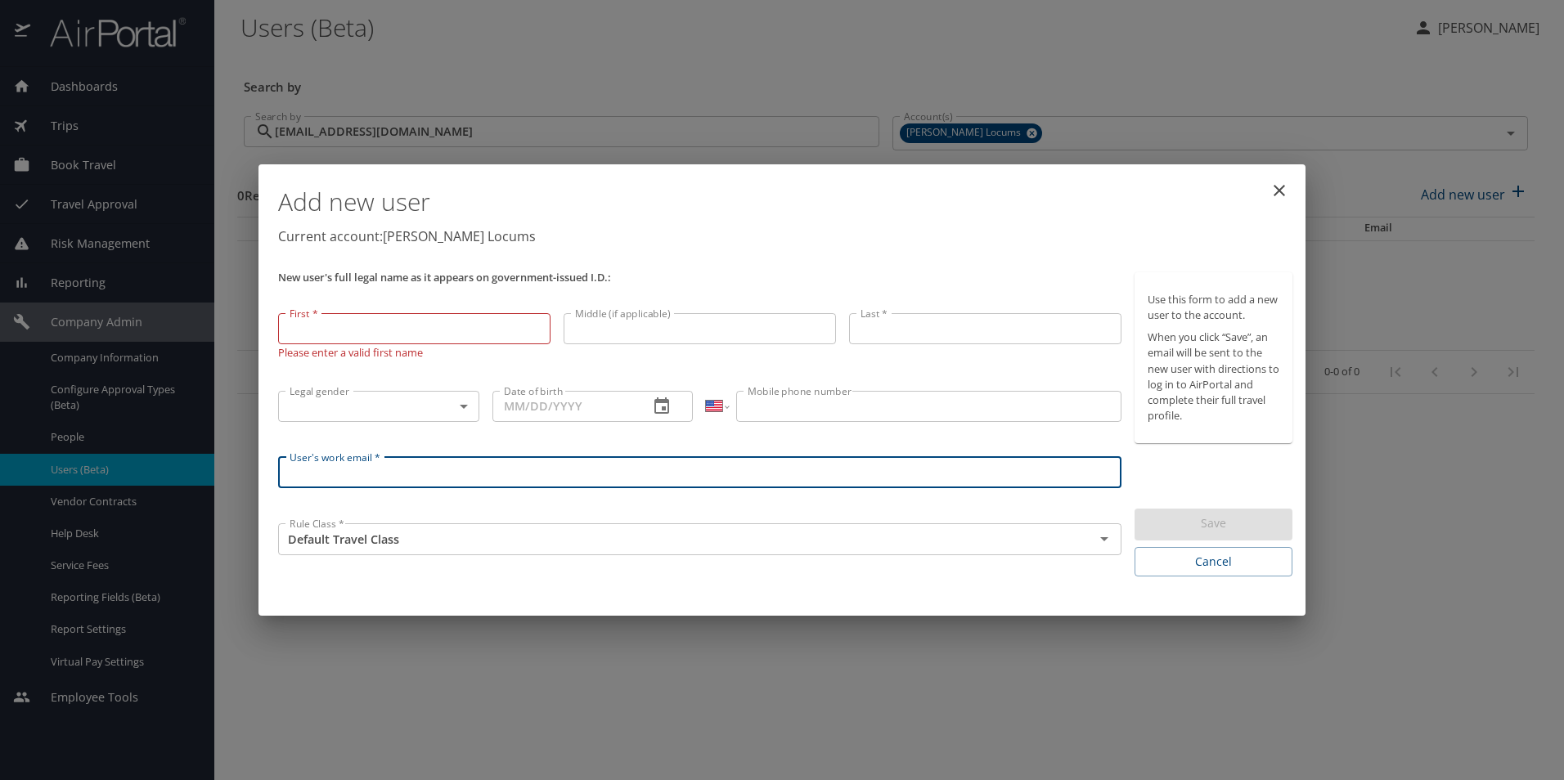
paste input "andimartin4@icloud.com"
type input "andimartin4@icloud.com"
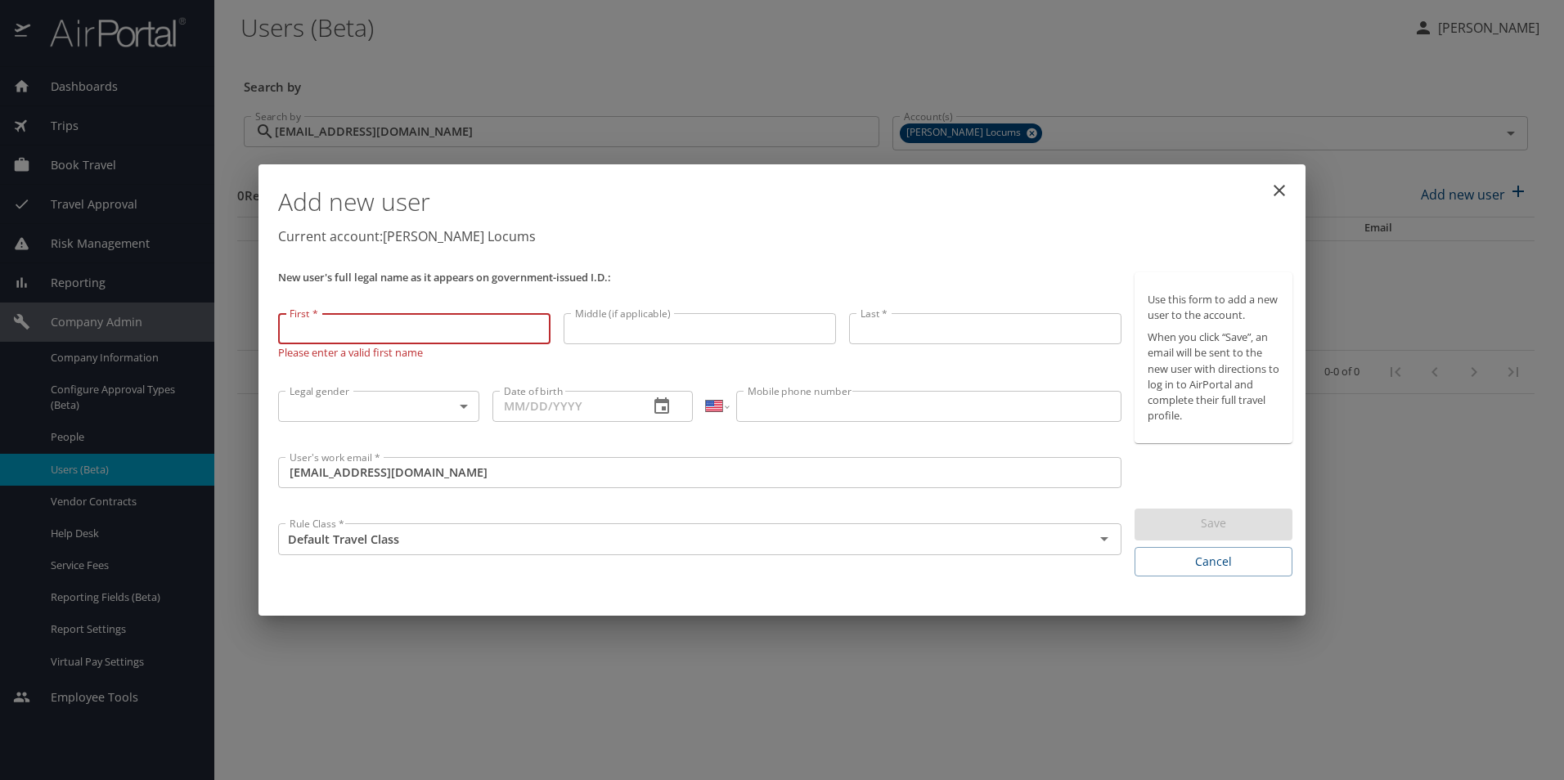
click at [348, 331] on input "First *" at bounding box center [414, 328] width 272 height 31
click at [374, 326] on input "First *" at bounding box center [414, 328] width 272 height 31
type input "v"
paste input "Andrea"
type input "Andrea"
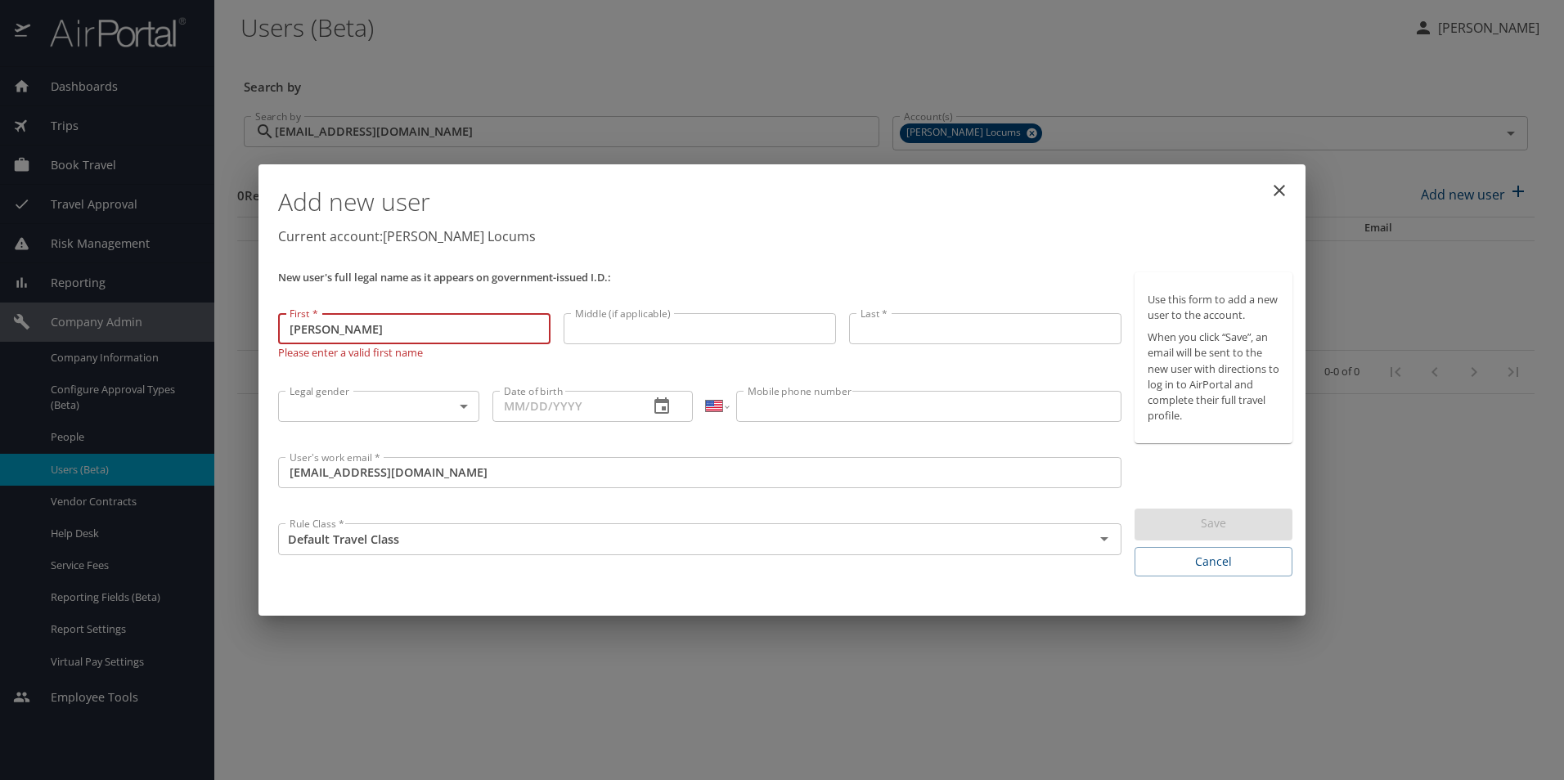
drag, startPoint x: 636, startPoint y: 323, endPoint x: 795, endPoint y: 301, distance: 160.2
click at [636, 323] on input "Middle (if applicable)" at bounding box center [700, 328] width 272 height 31
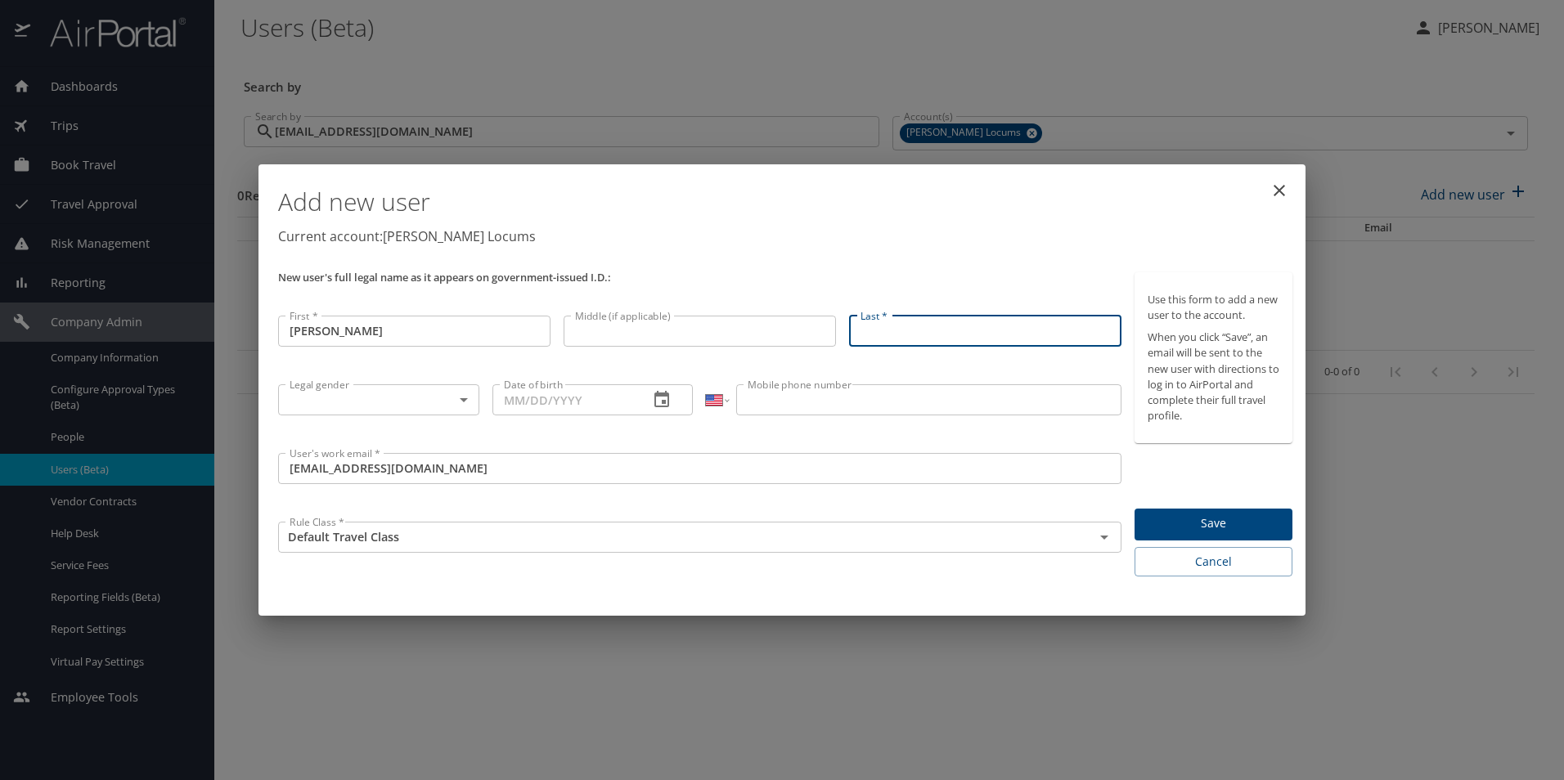
click at [893, 343] on input "Last *" at bounding box center [985, 331] width 272 height 31
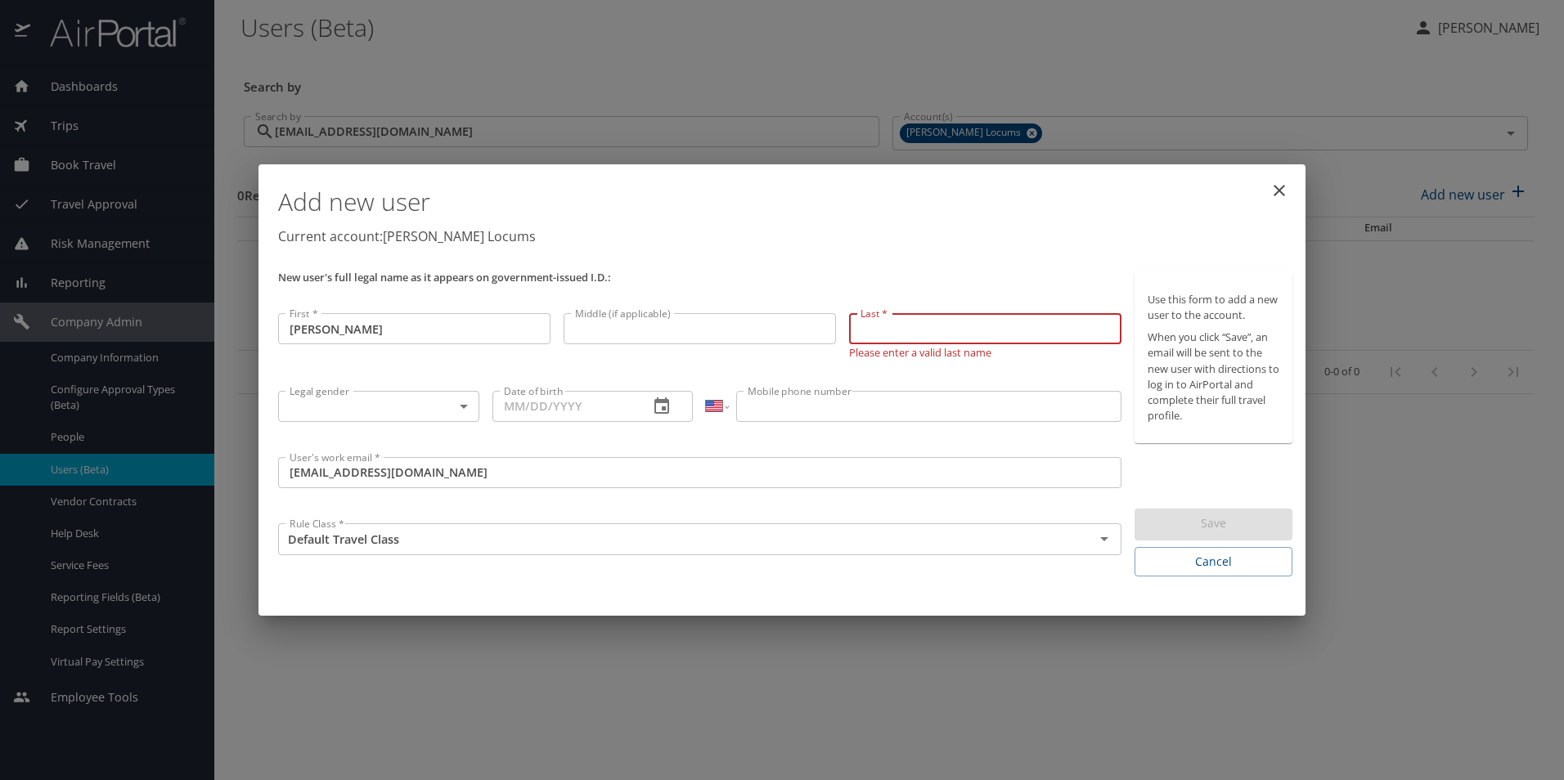
click at [885, 319] on input "Last *" at bounding box center [985, 328] width 272 height 31
paste input "Martin"
type input "Martin"
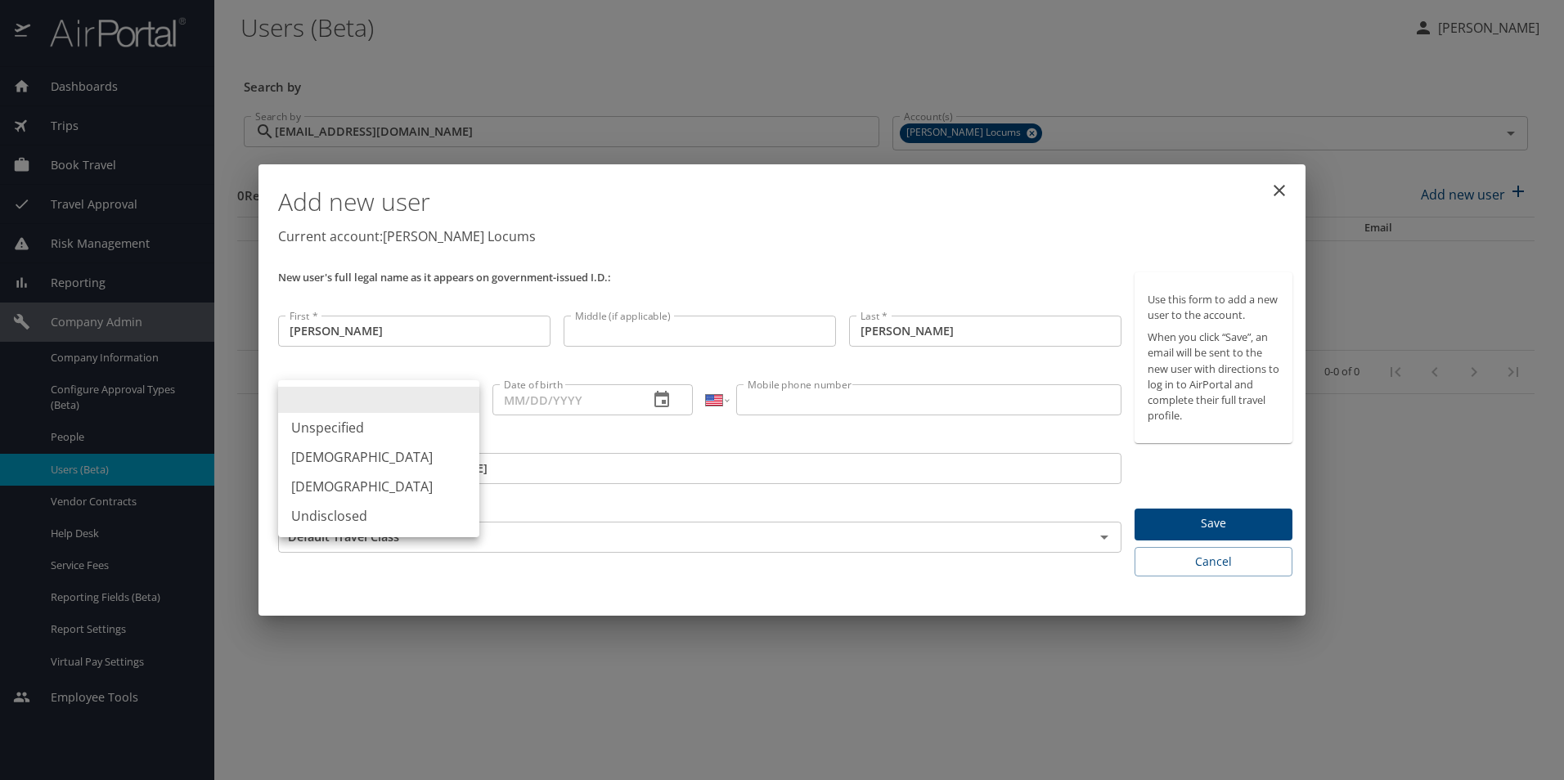
click at [363, 408] on body "Dashboards AirPortal 360™ Manager My Travel Dashboard Trips Airtinerary® Lookup…" at bounding box center [782, 390] width 1564 height 780
click at [335, 492] on li "Female" at bounding box center [378, 486] width 201 height 29
type input "Female"
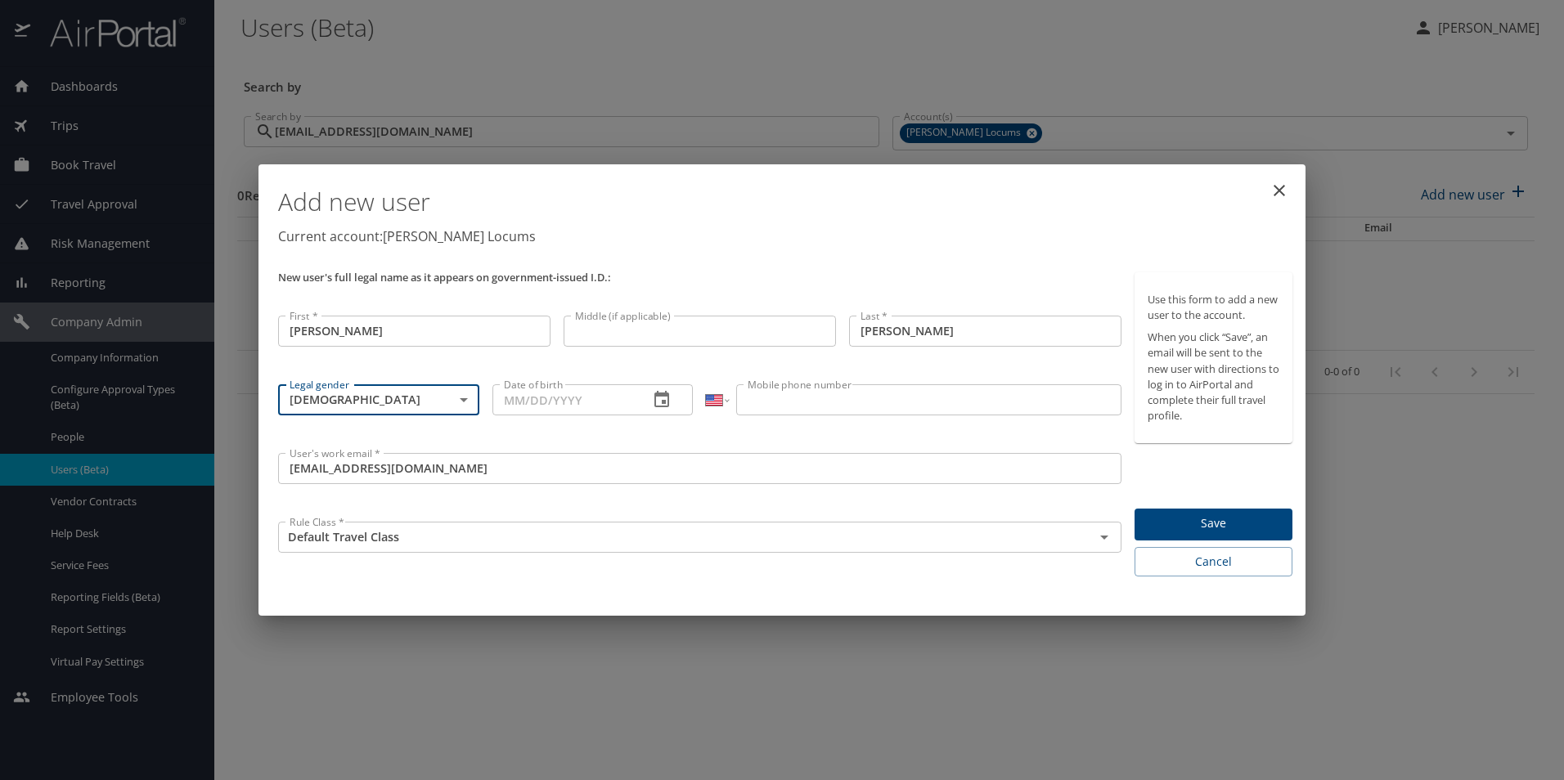
click at [517, 408] on input "Date of birth" at bounding box center [564, 399] width 144 height 31
paste input "10/24/1970"
type input "10/24/1970"
click at [824, 391] on input "Mobile phone number" at bounding box center [928, 399] width 384 height 31
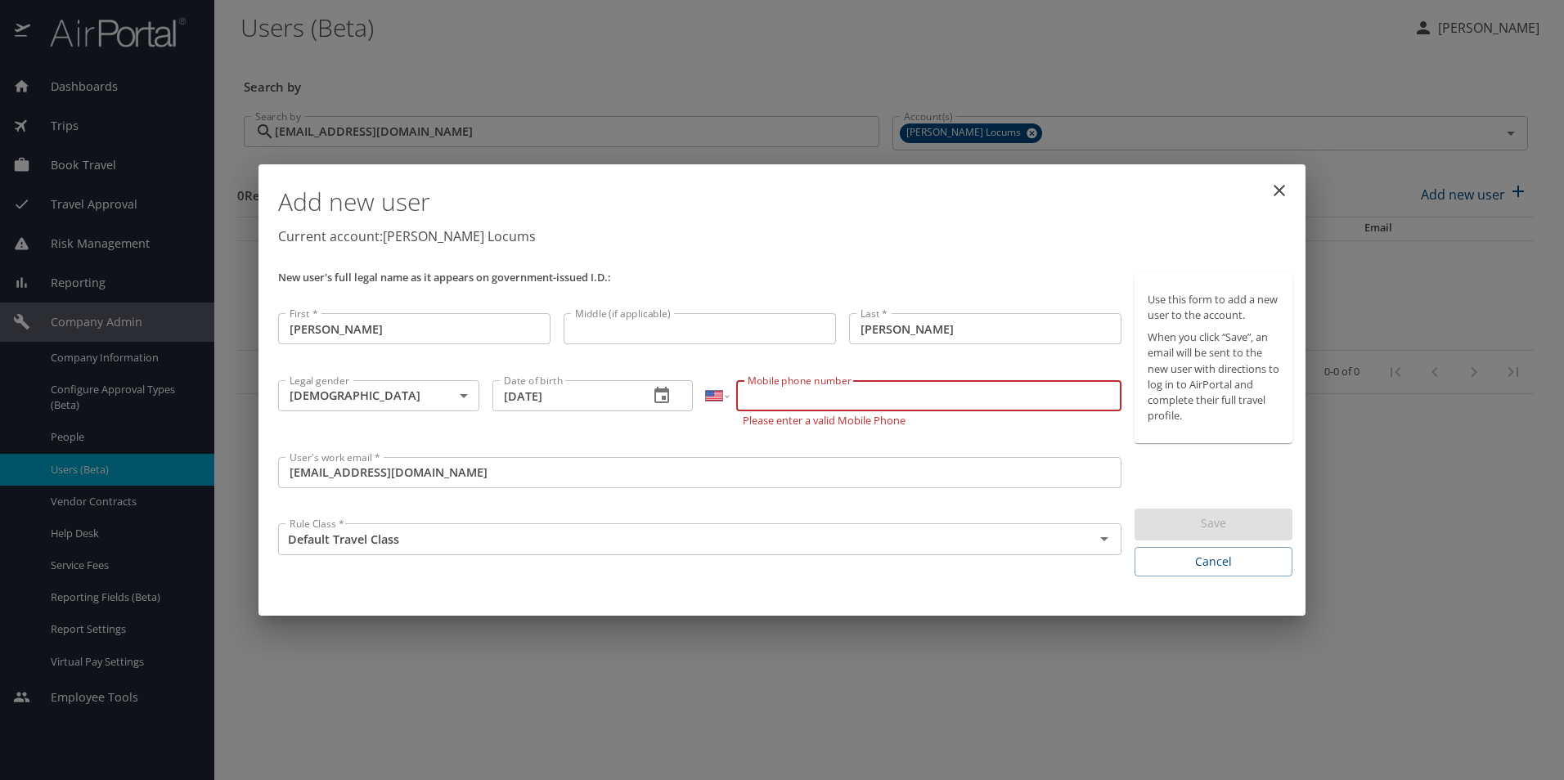
click at [757, 401] on input "Mobile phone number" at bounding box center [928, 395] width 384 height 31
paste input "(816) 345-1481"
type input "(816) 345-1481"
click at [906, 434] on div "International Afghanistan Åland Islands Albania Algeria American Samoa Andorra …" at bounding box center [913, 412] width 428 height 77
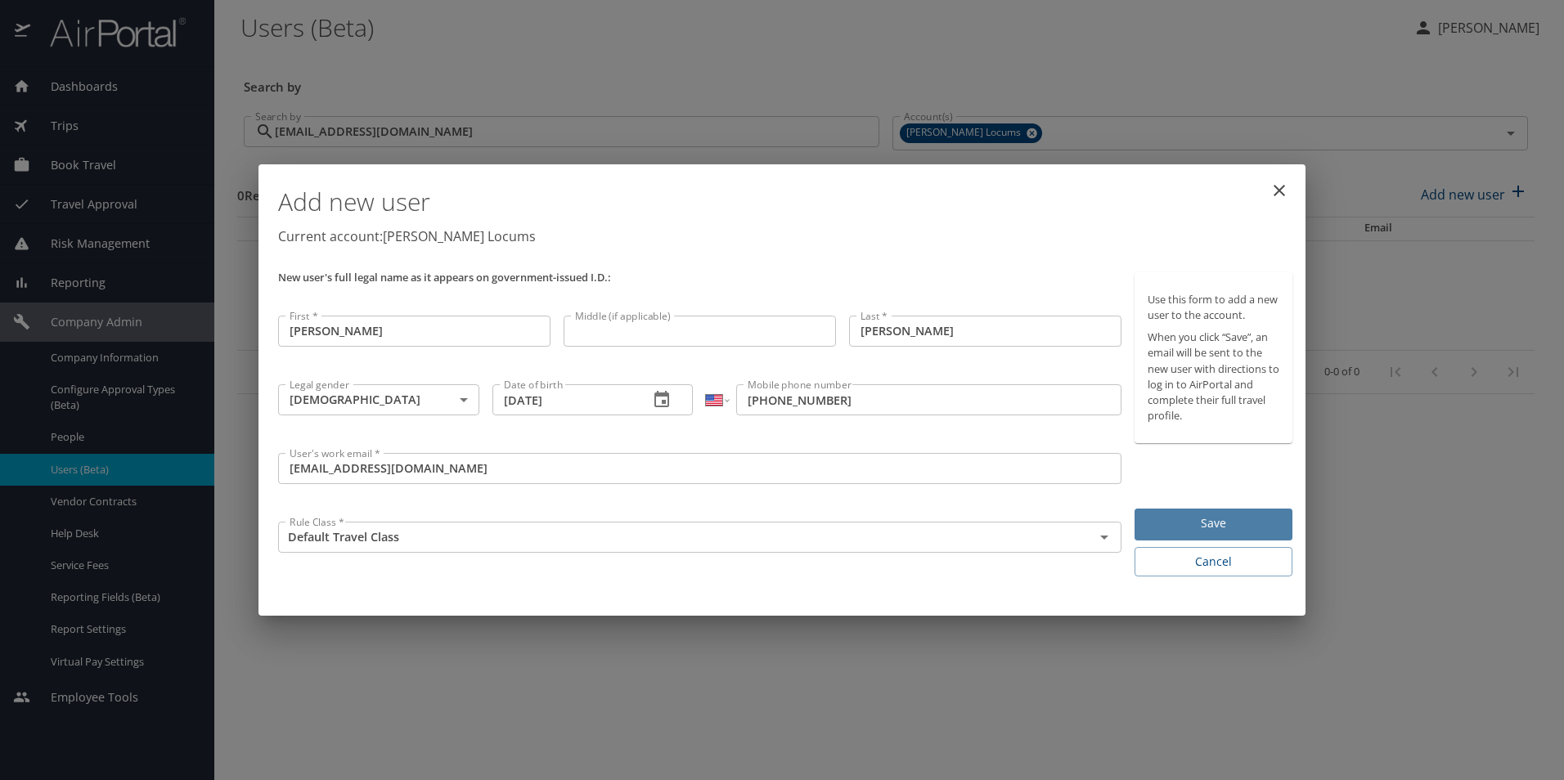
click at [1197, 515] on span "Save" at bounding box center [1214, 524] width 132 height 20
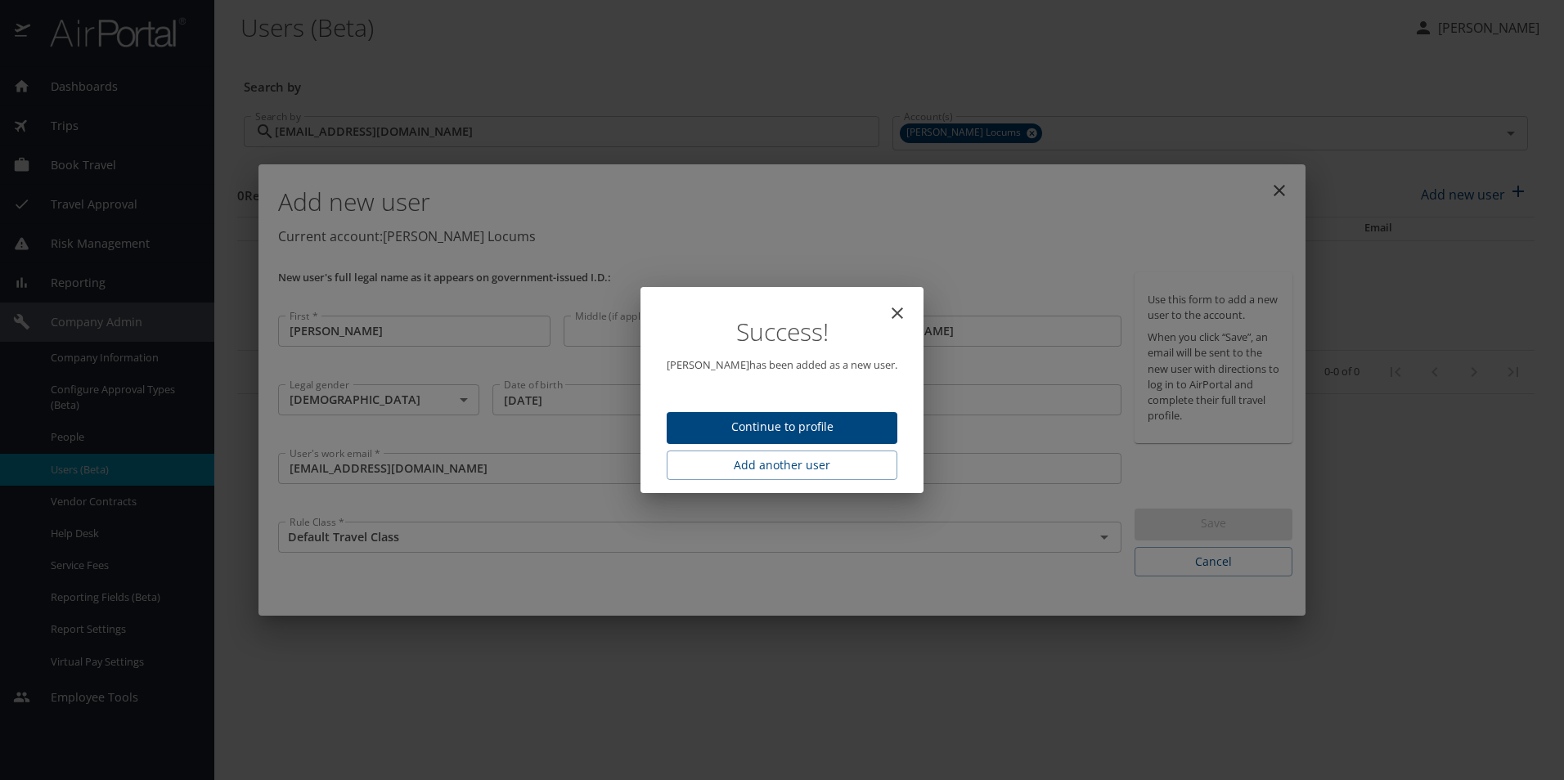
click at [788, 409] on div "Success! Andrea Martin has been added as a new user. Continue to profile Add an…" at bounding box center [782, 390] width 270 height 193
click at [778, 422] on span "Continue to profile" at bounding box center [782, 427] width 205 height 20
select select "US"
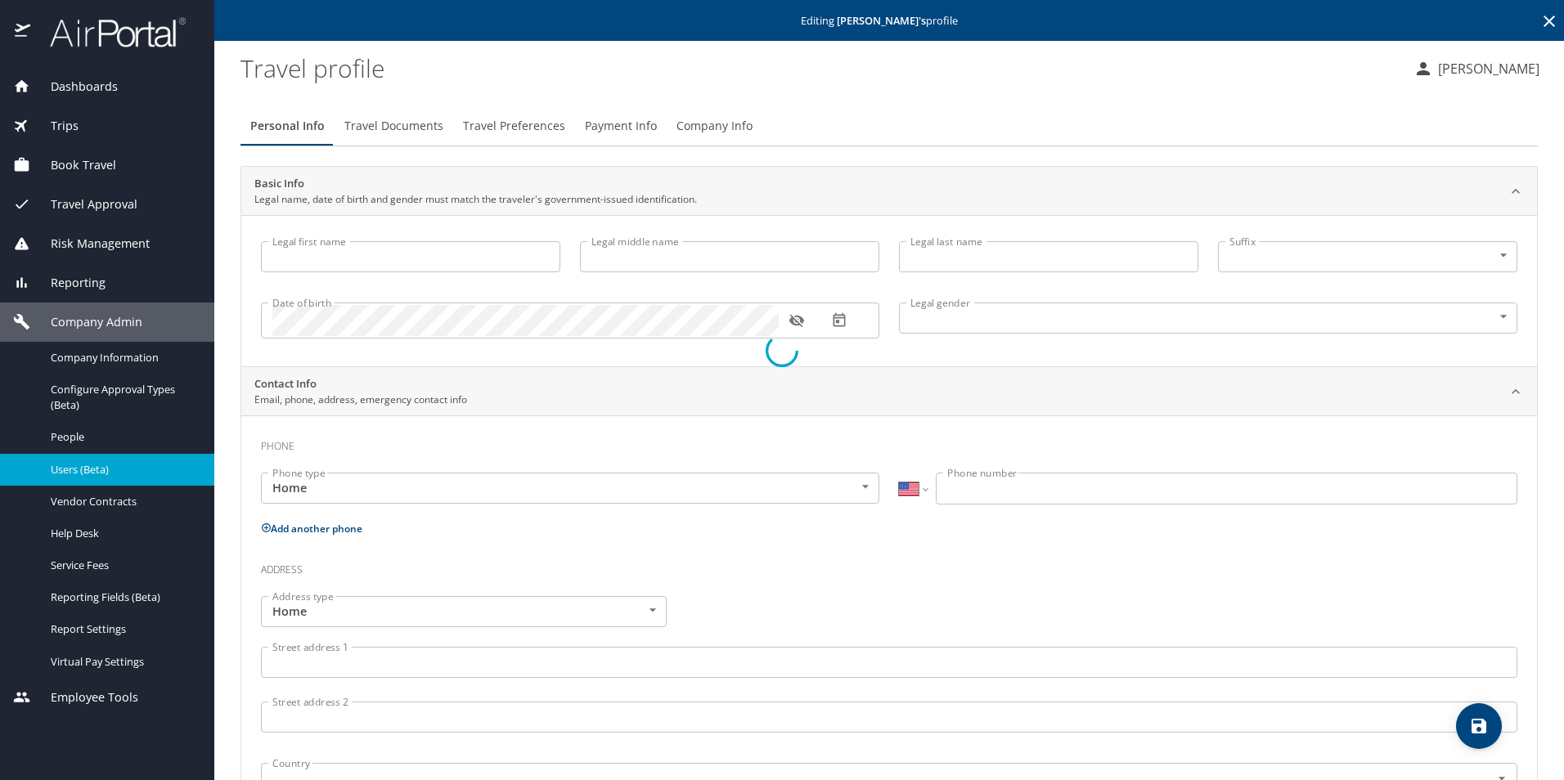
type input "Andrea"
type input "Martin"
type input "Female"
select select "US"
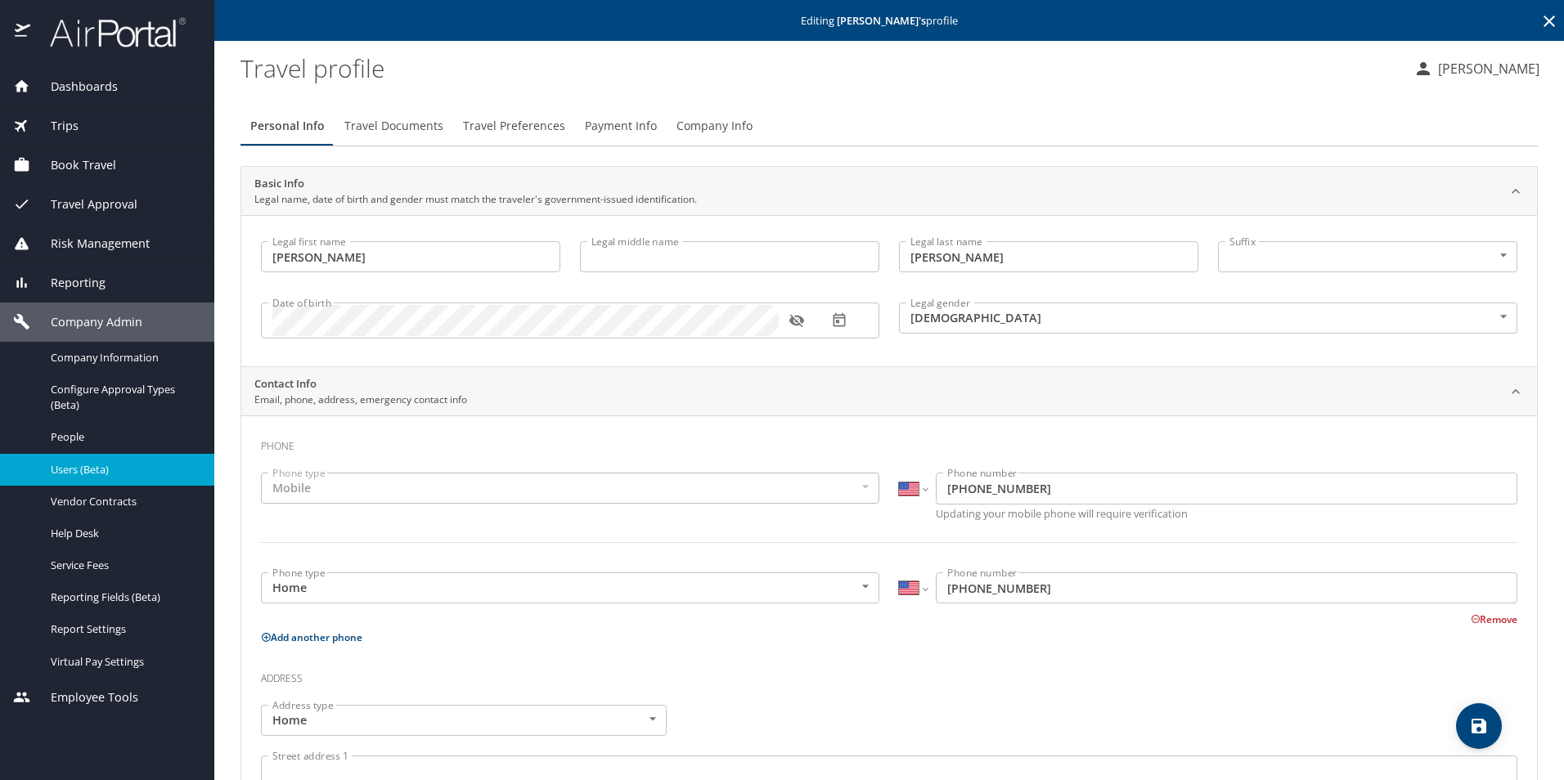
click at [396, 133] on span "Travel Documents" at bounding box center [393, 126] width 99 height 20
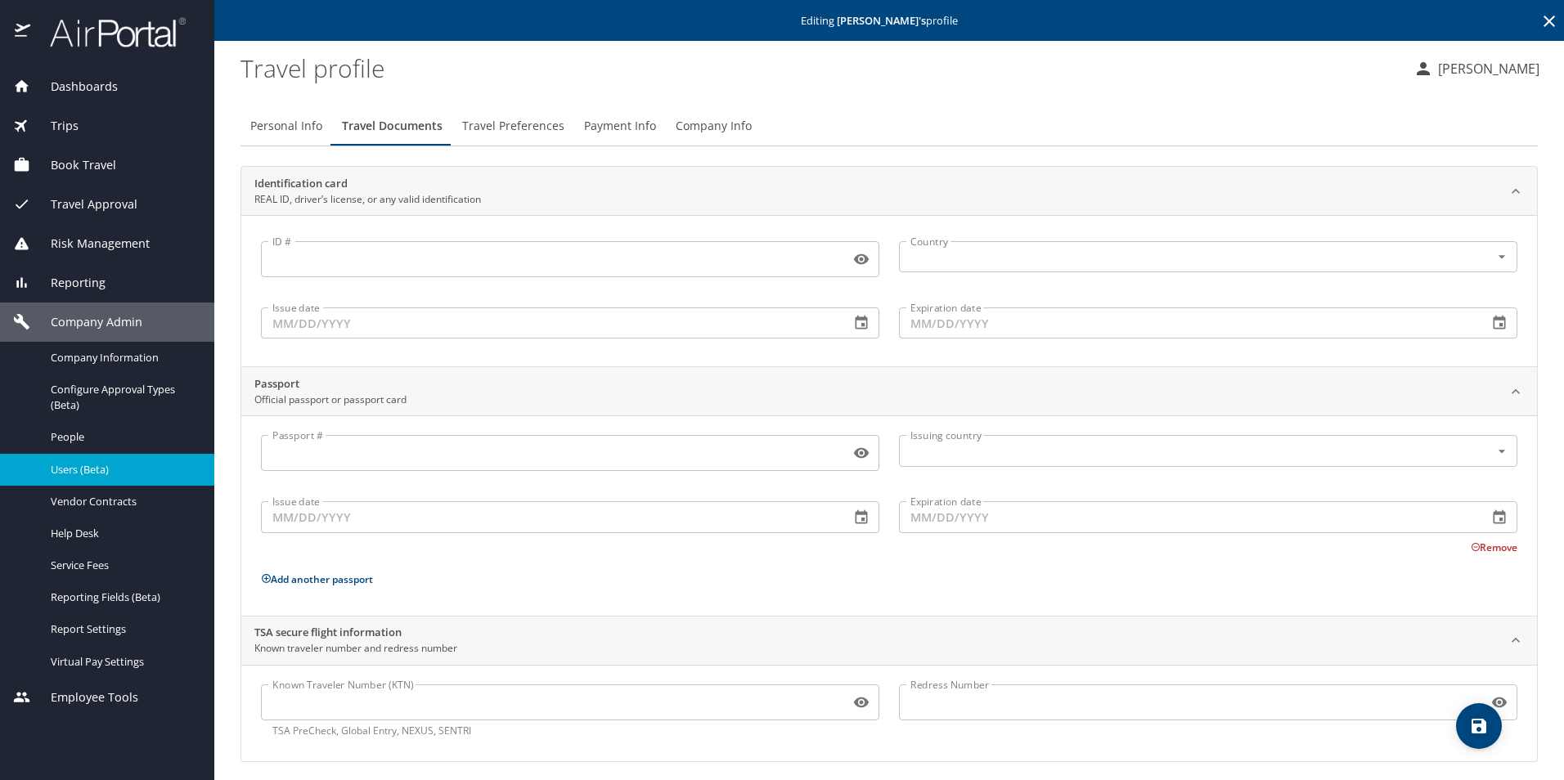
click at [535, 135] on span "Travel Preferences" at bounding box center [513, 126] width 102 height 20
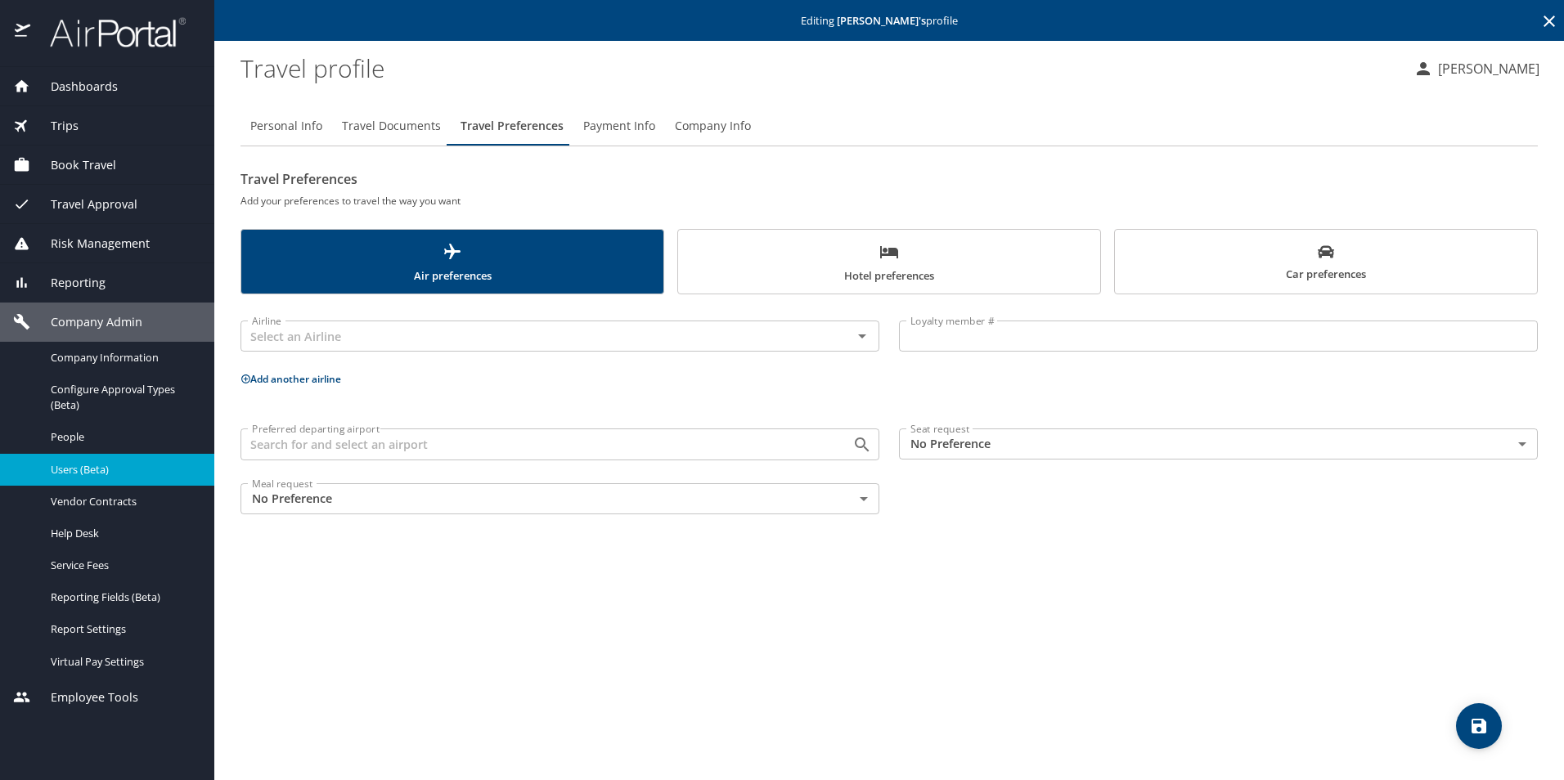
click at [891, 229] on button "Hotel preferences" at bounding box center [889, 261] width 424 height 65
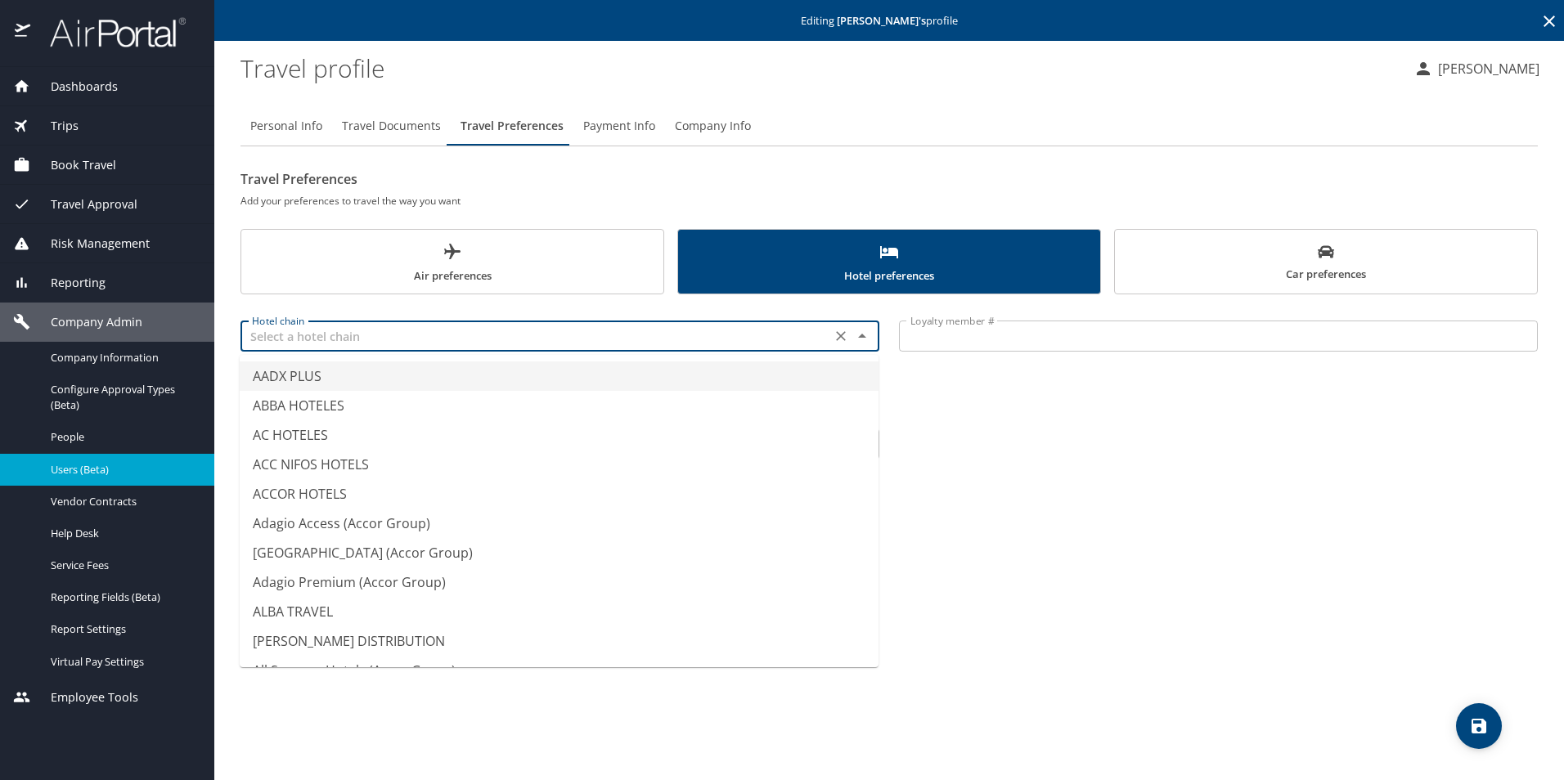
click at [362, 330] on input "text" at bounding box center [535, 336] width 581 height 21
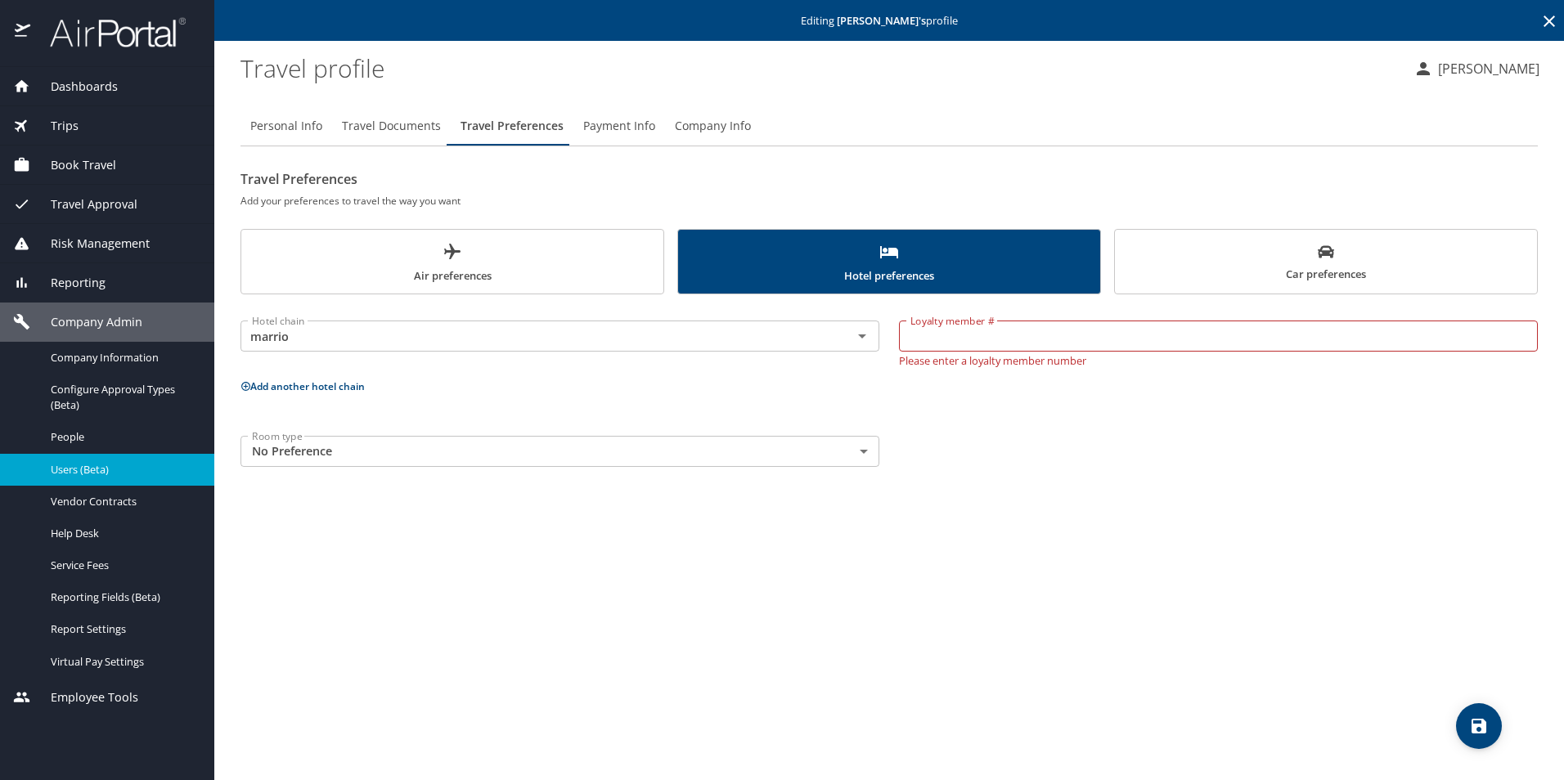
type input "MARRIOTT (ALL BRANDS)"
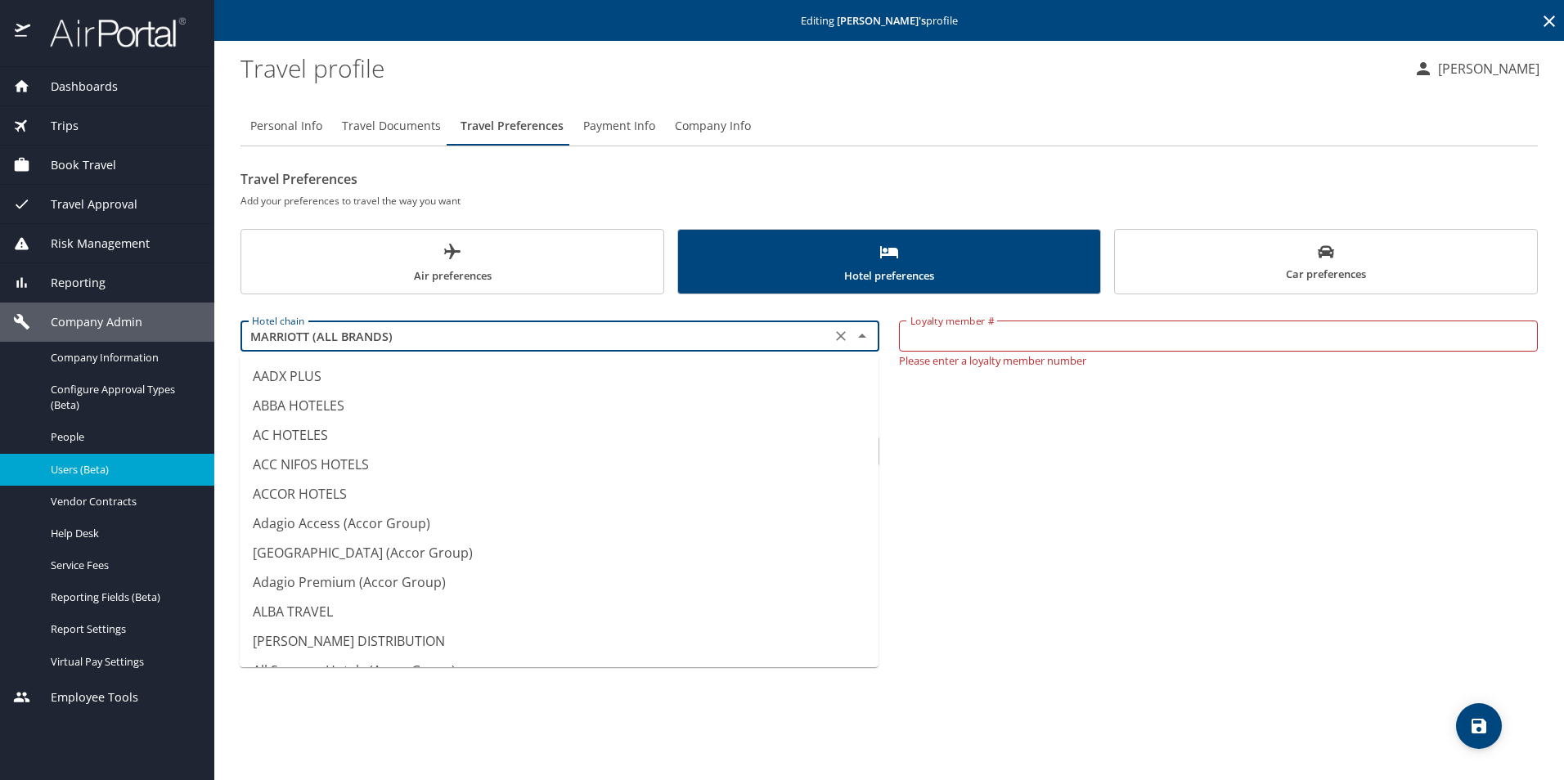
click at [412, 331] on input "MARRIOTT (ALL BRANDS)" at bounding box center [535, 336] width 581 height 21
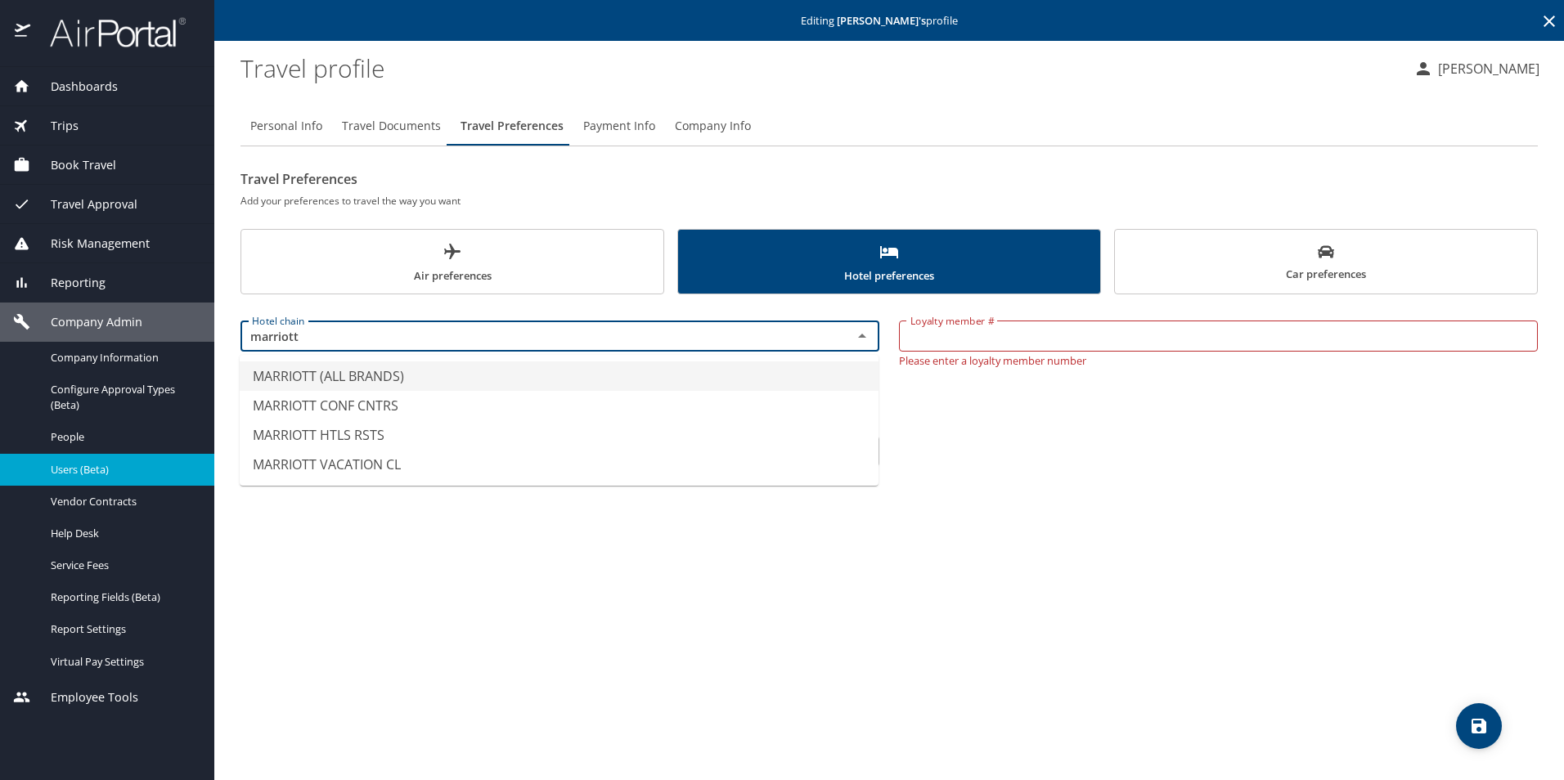
click at [384, 380] on li "MARRIOTT (ALL BRANDS)" at bounding box center [559, 376] width 639 height 29
type input "MARRIOTT (ALL BRANDS)"
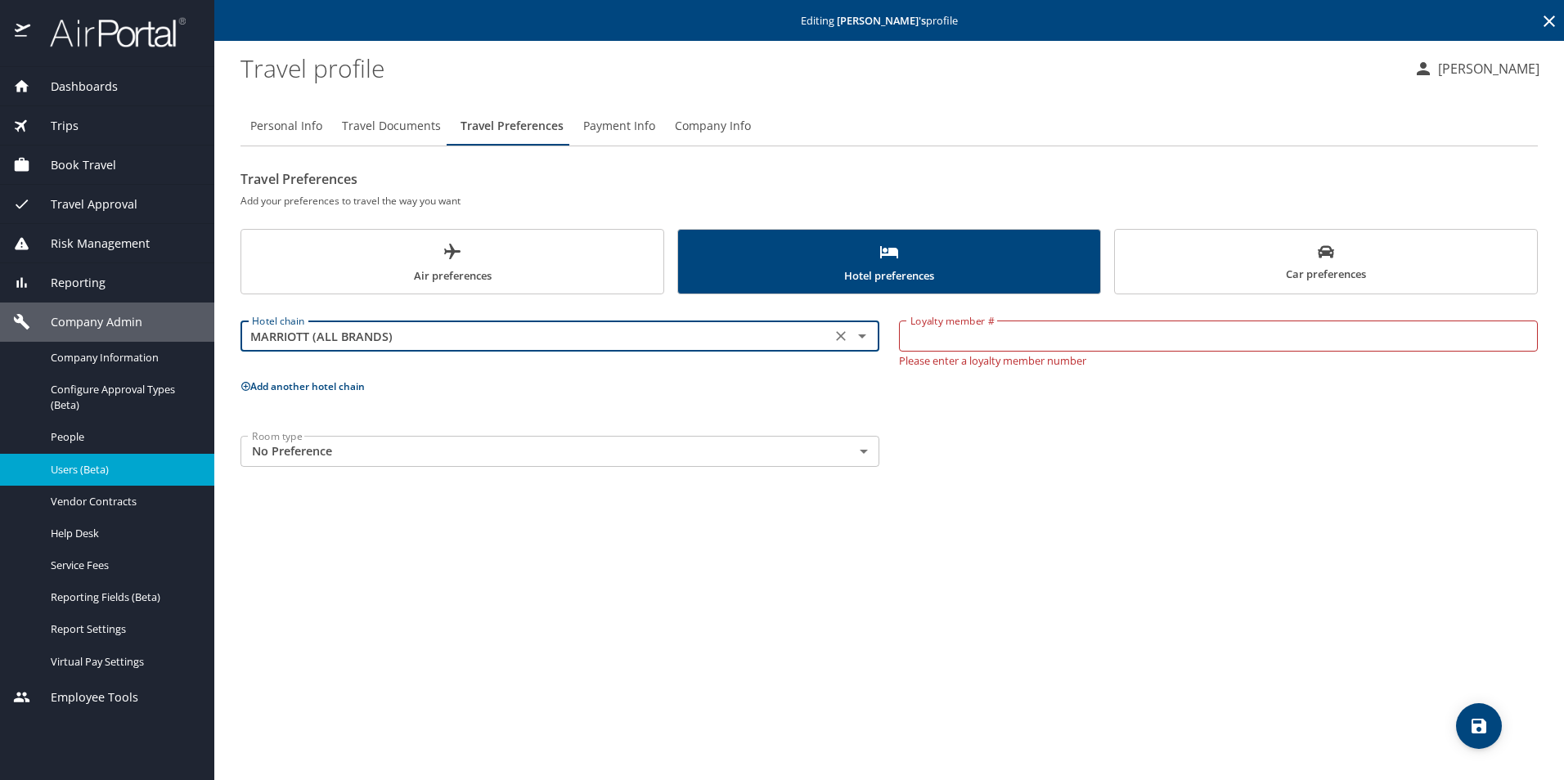
click at [959, 341] on input "Loyalty member #" at bounding box center [1218, 336] width 639 height 31
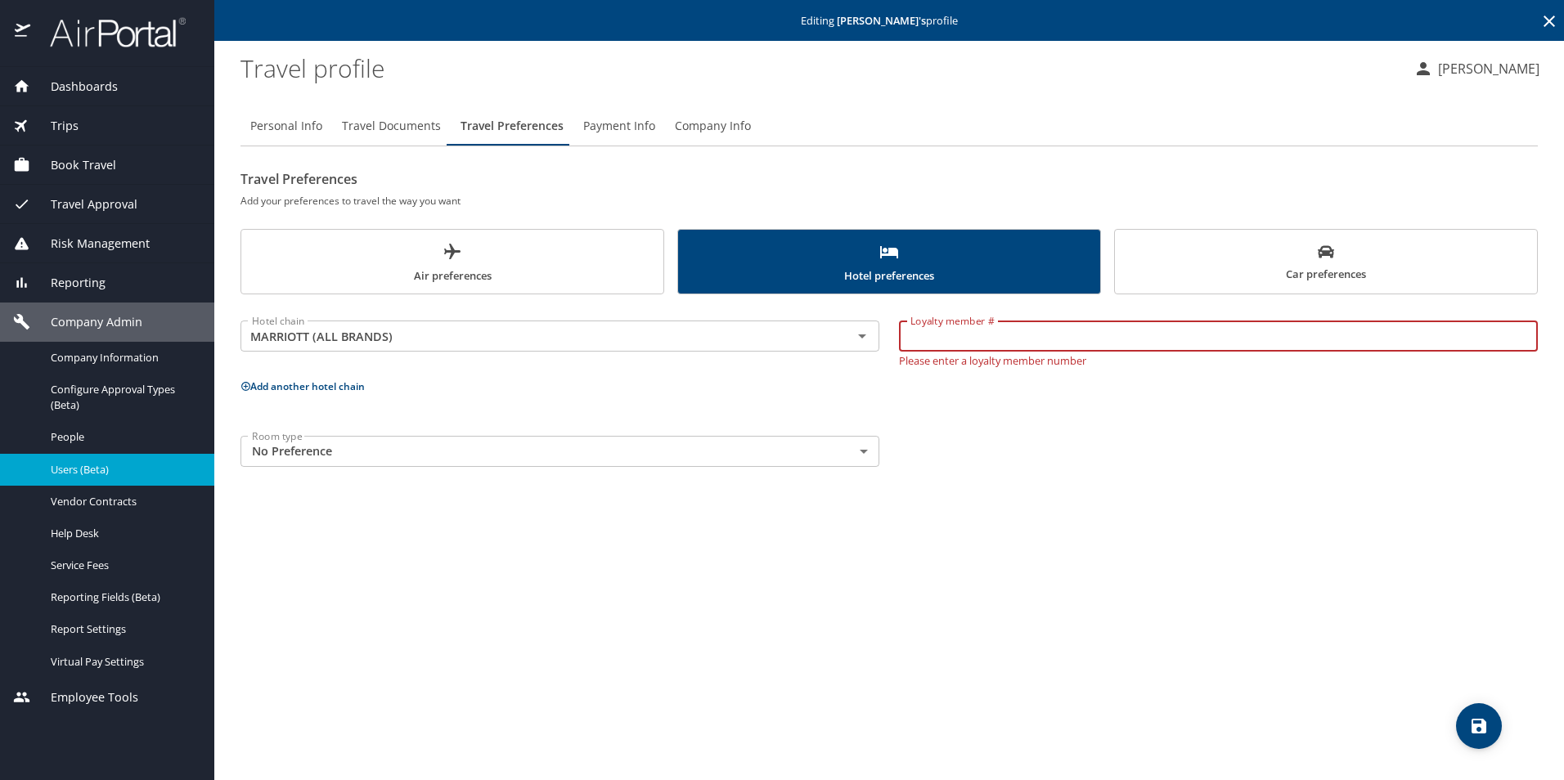
paste input "134399122"
type input "134399122"
click at [1475, 712] on button "save" at bounding box center [1479, 727] width 46 height 46
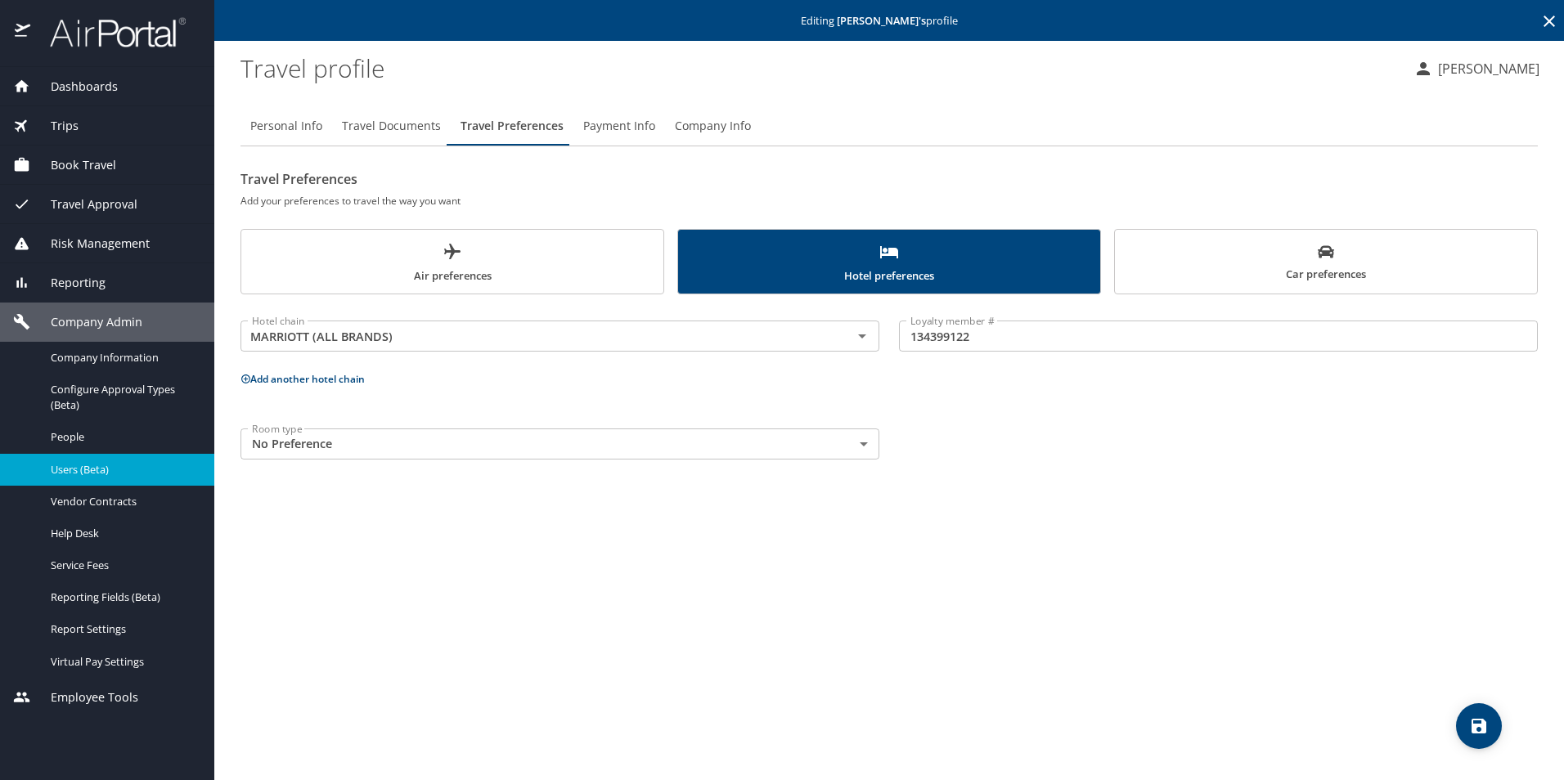
click at [305, 116] on span "Personal Info" at bounding box center [286, 126] width 72 height 20
select select "US"
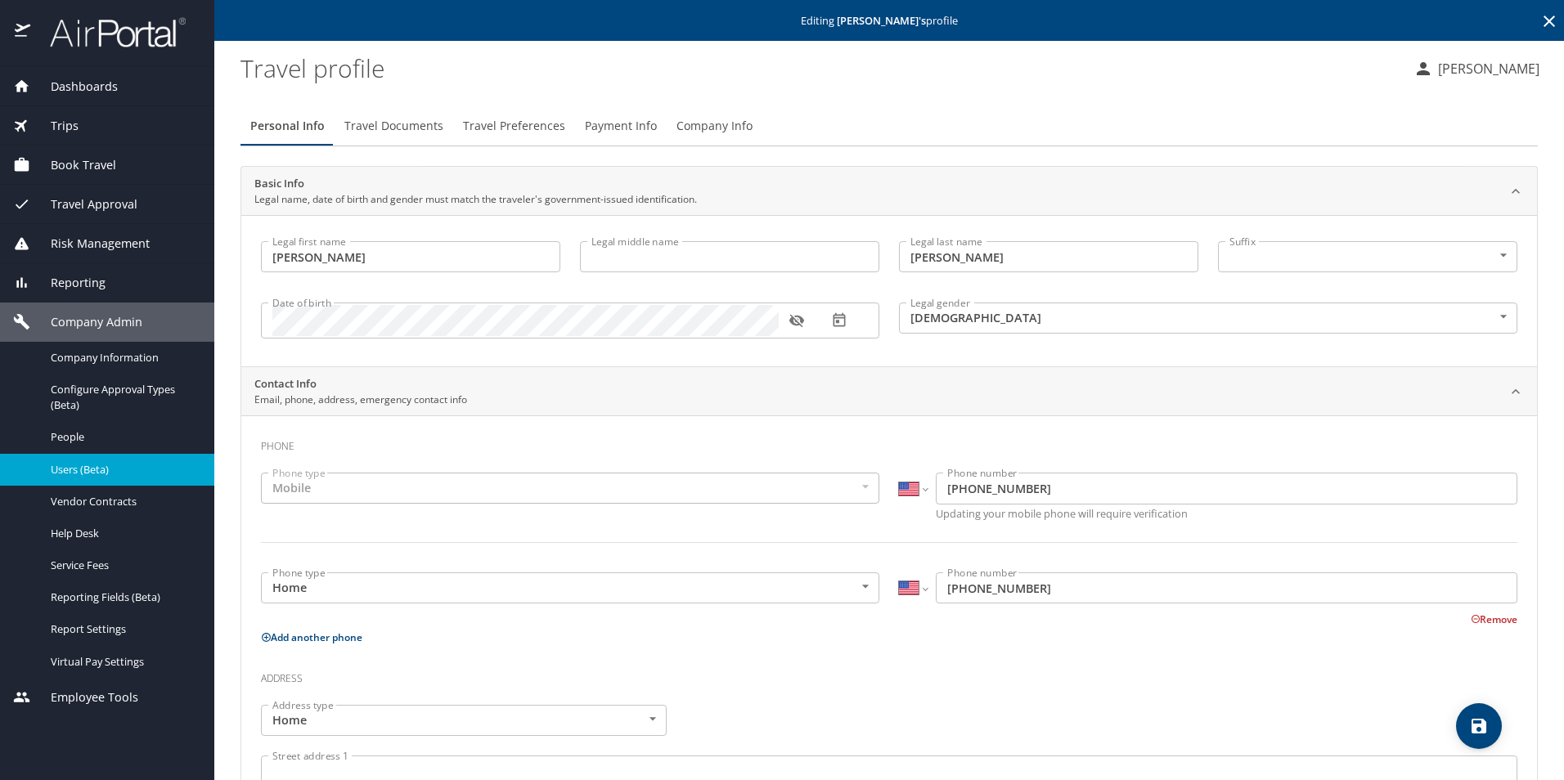
click at [394, 105] on div "Personal Info Travel Documents Travel Preferences Payment Info Company Info Bas…" at bounding box center [889, 642] width 1297 height 1098
click at [383, 133] on span "Travel Documents" at bounding box center [393, 126] width 99 height 20
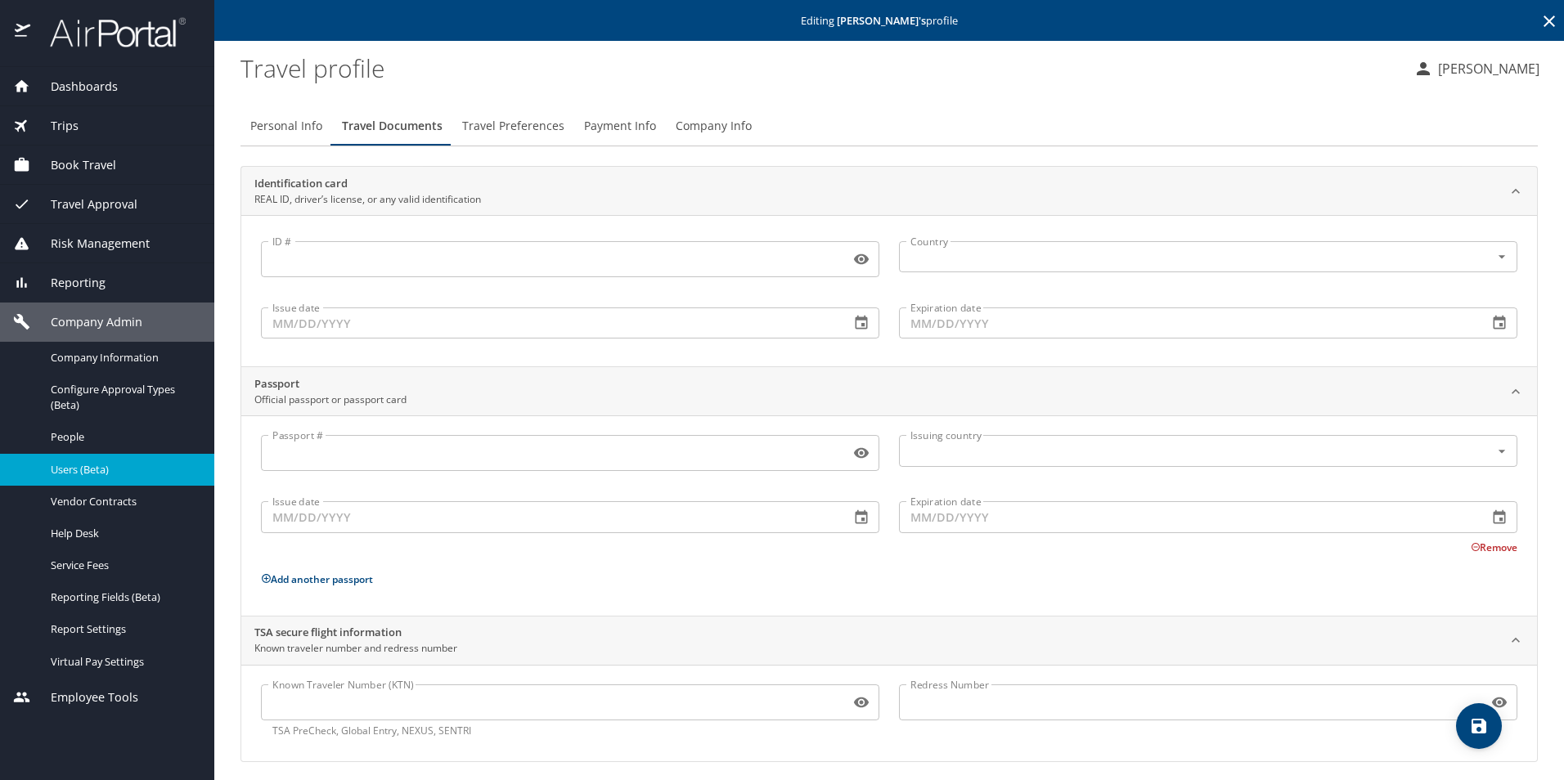
click at [331, 99] on div "Personal Info Travel Documents Travel Preferences Payment Info Company Info Ide…" at bounding box center [889, 440] width 1297 height 695
click at [305, 118] on span "Personal Info" at bounding box center [286, 126] width 72 height 20
select select "US"
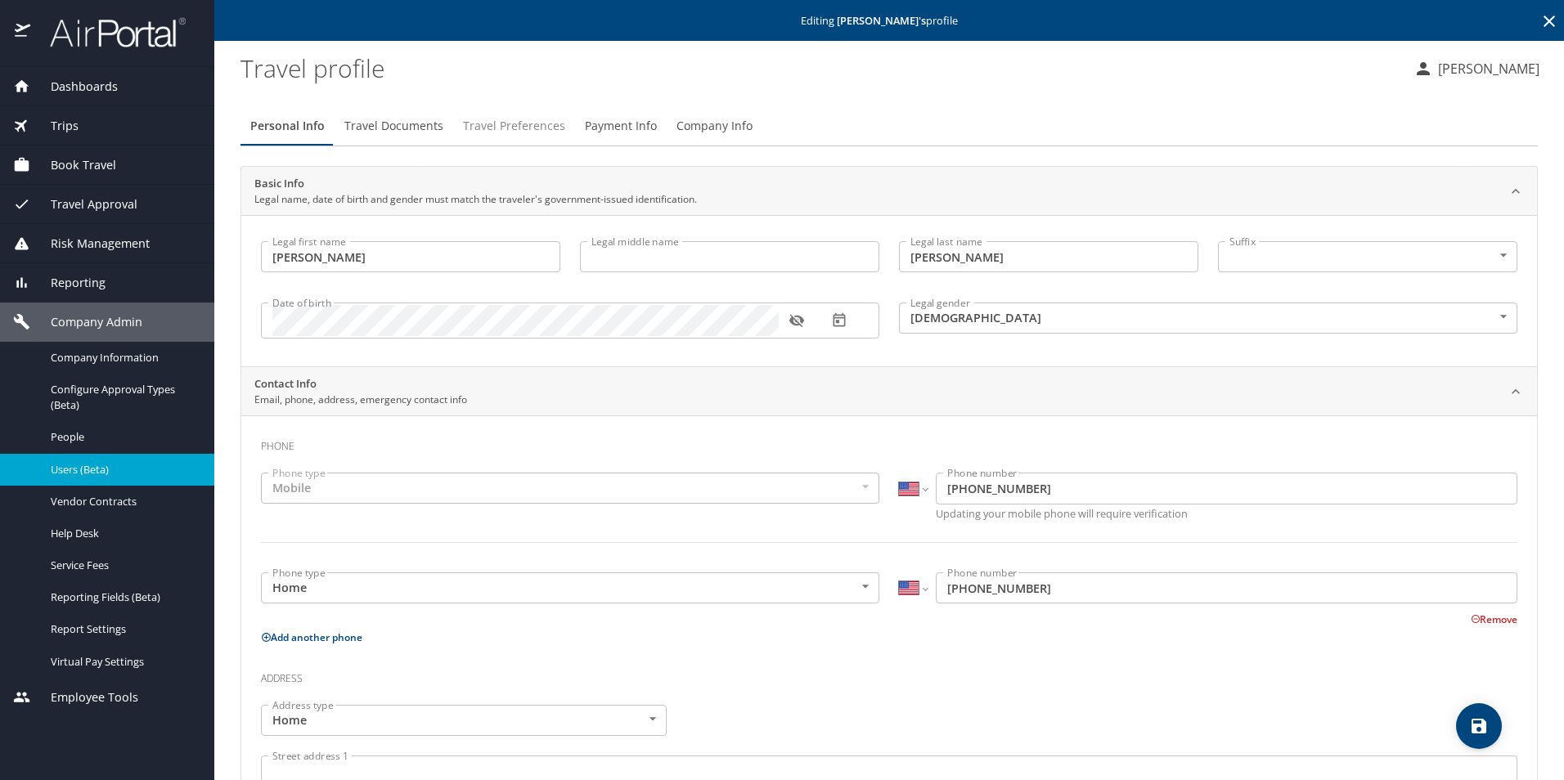
click at [537, 119] on span "Travel Preferences" at bounding box center [514, 126] width 102 height 20
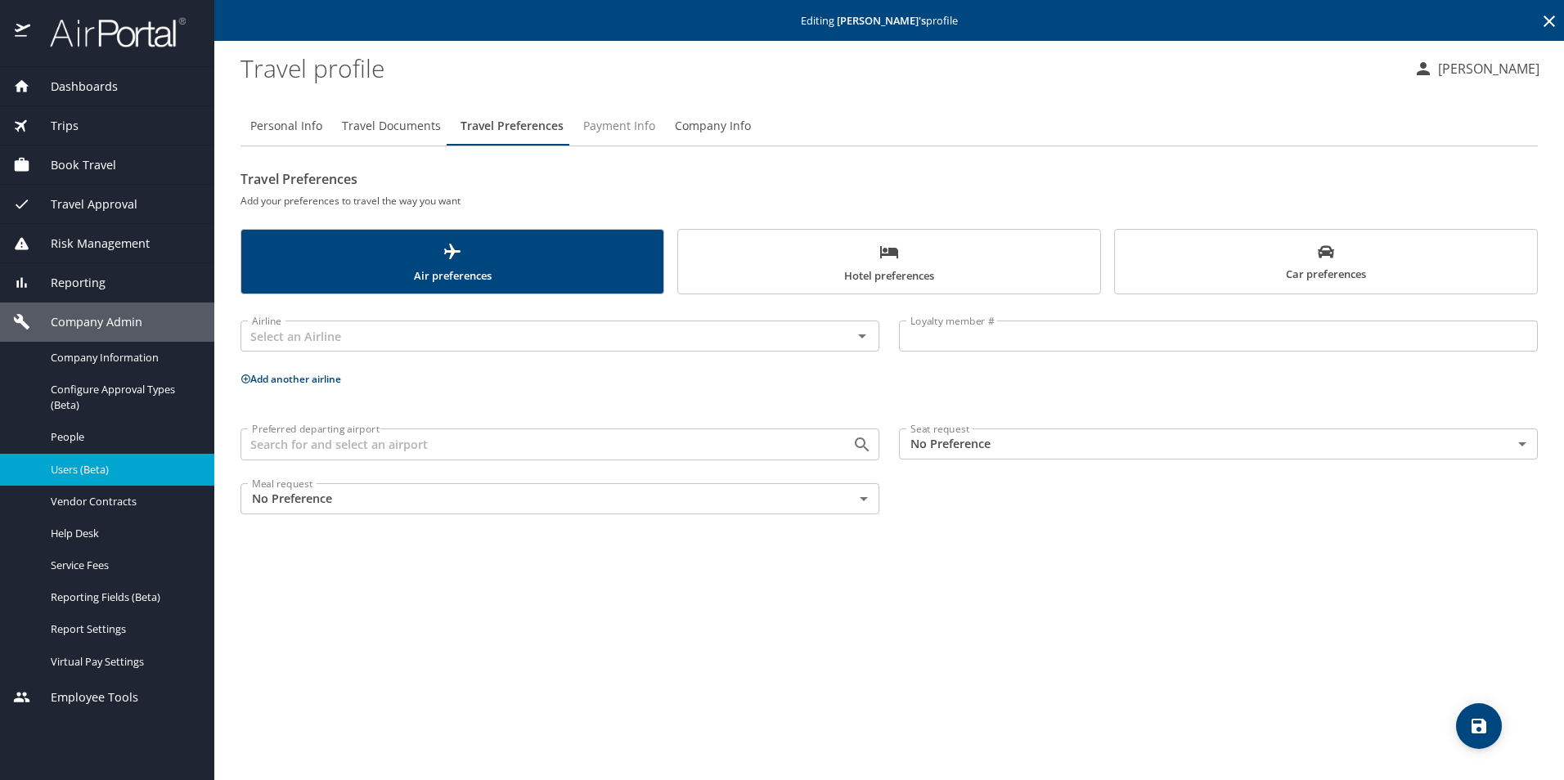
click at [610, 137] on button "Payment Info" at bounding box center [619, 125] width 92 height 39
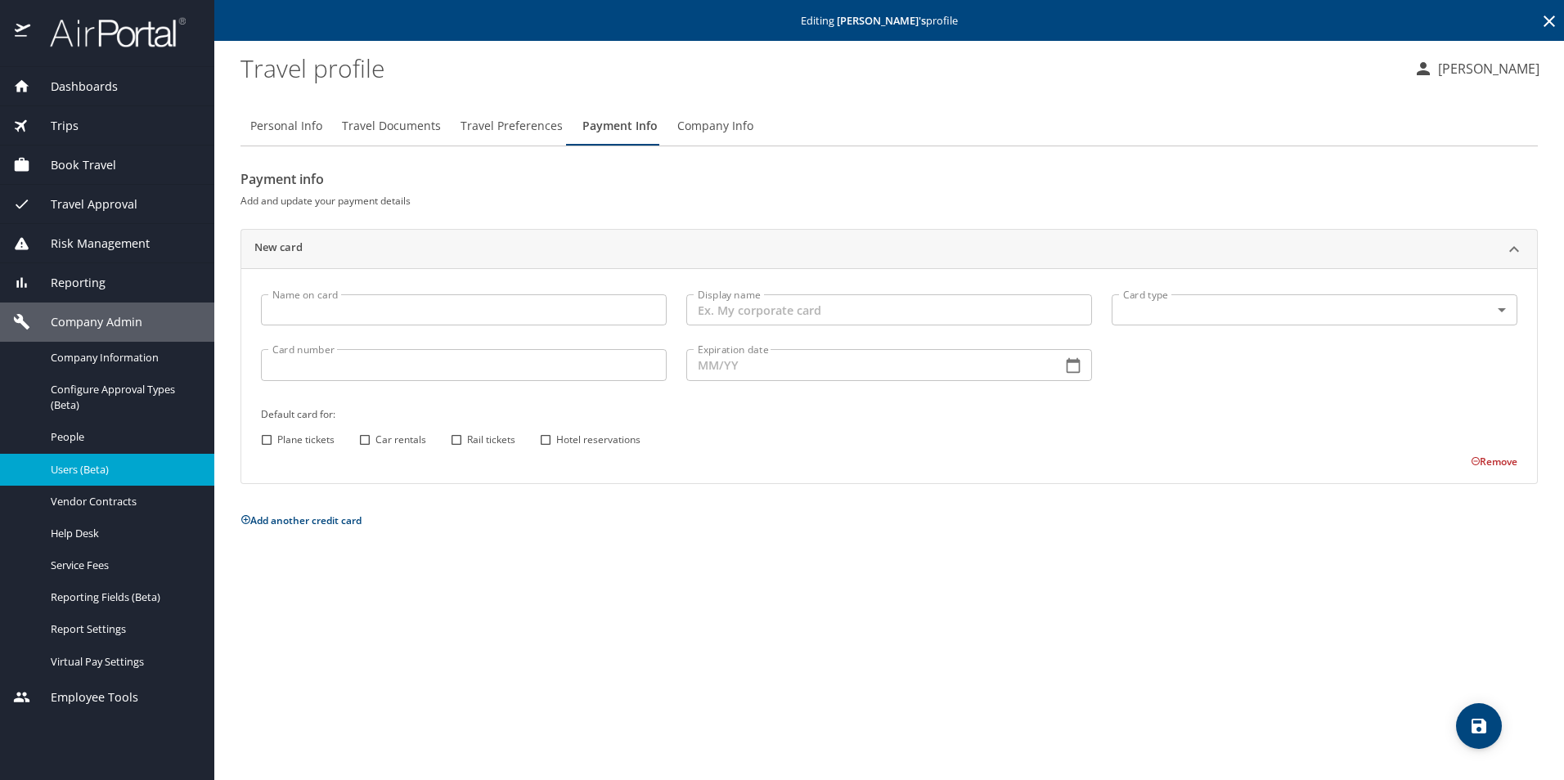
click at [496, 137] on button "Travel Preferences" at bounding box center [512, 125] width 122 height 39
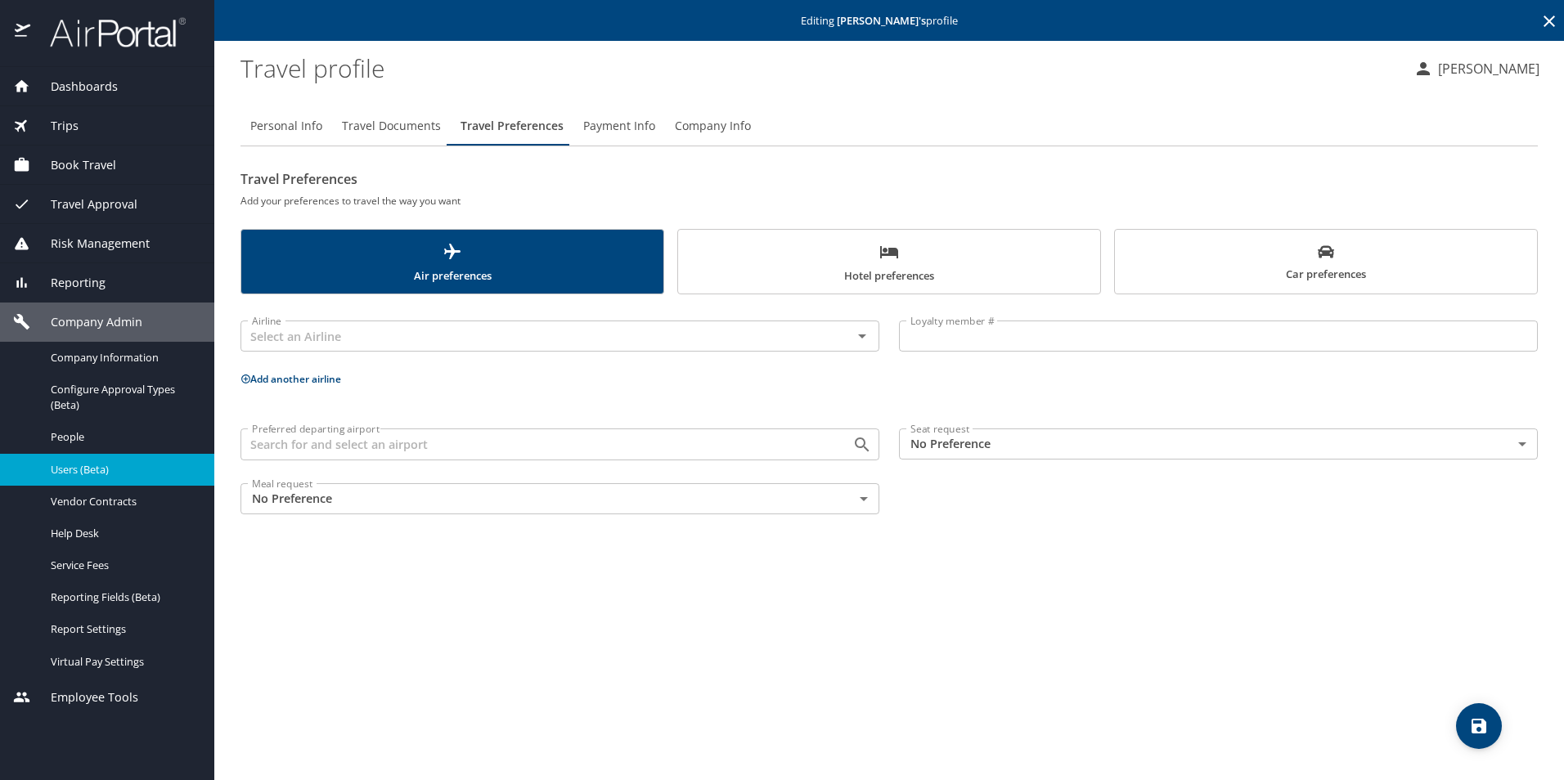
click at [656, 124] on button "Payment Info" at bounding box center [619, 125] width 92 height 39
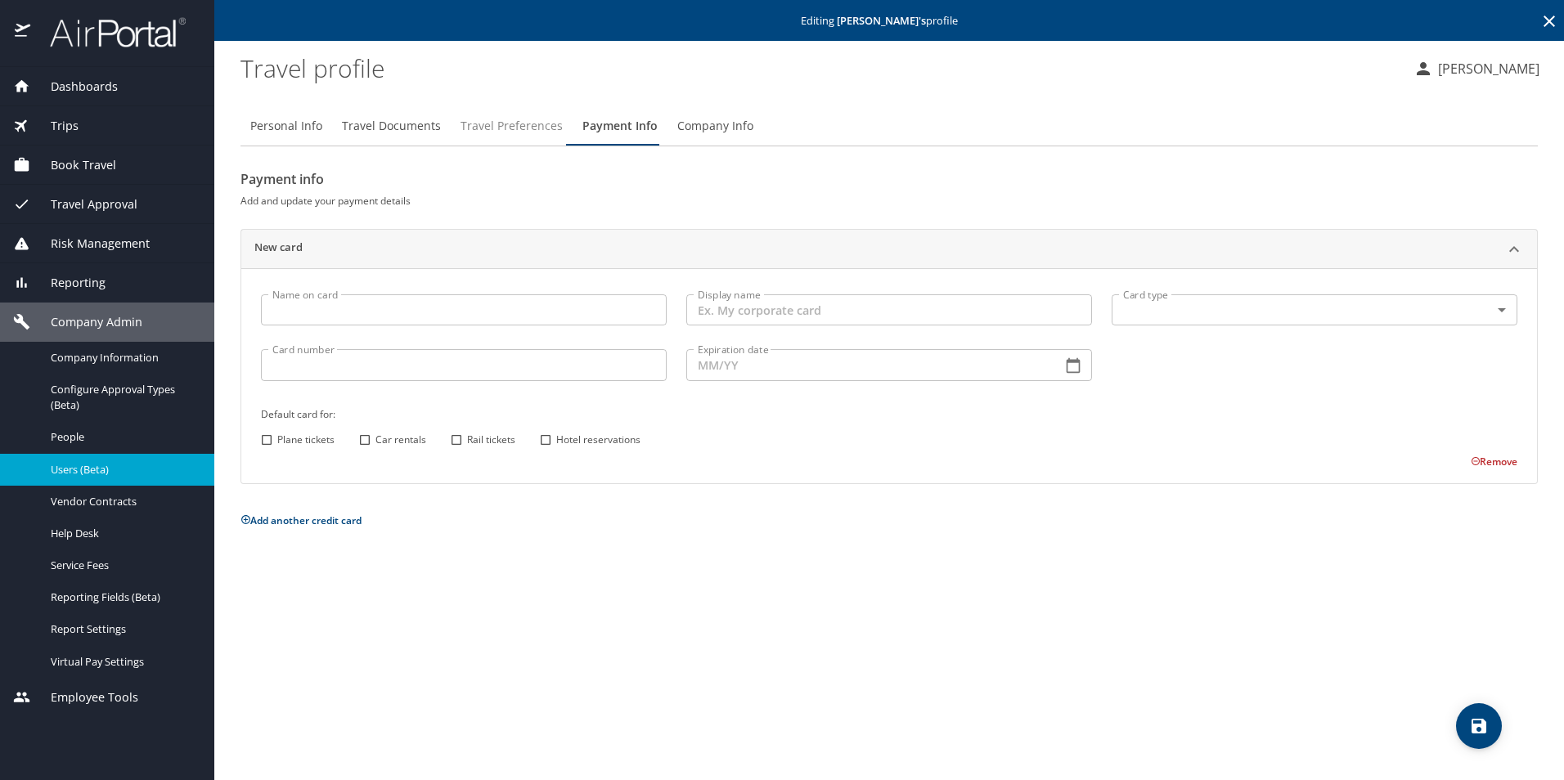
drag, startPoint x: 547, startPoint y: 124, endPoint x: 577, endPoint y: 164, distance: 49.7
click at [546, 124] on span "Travel Preferences" at bounding box center [512, 126] width 102 height 20
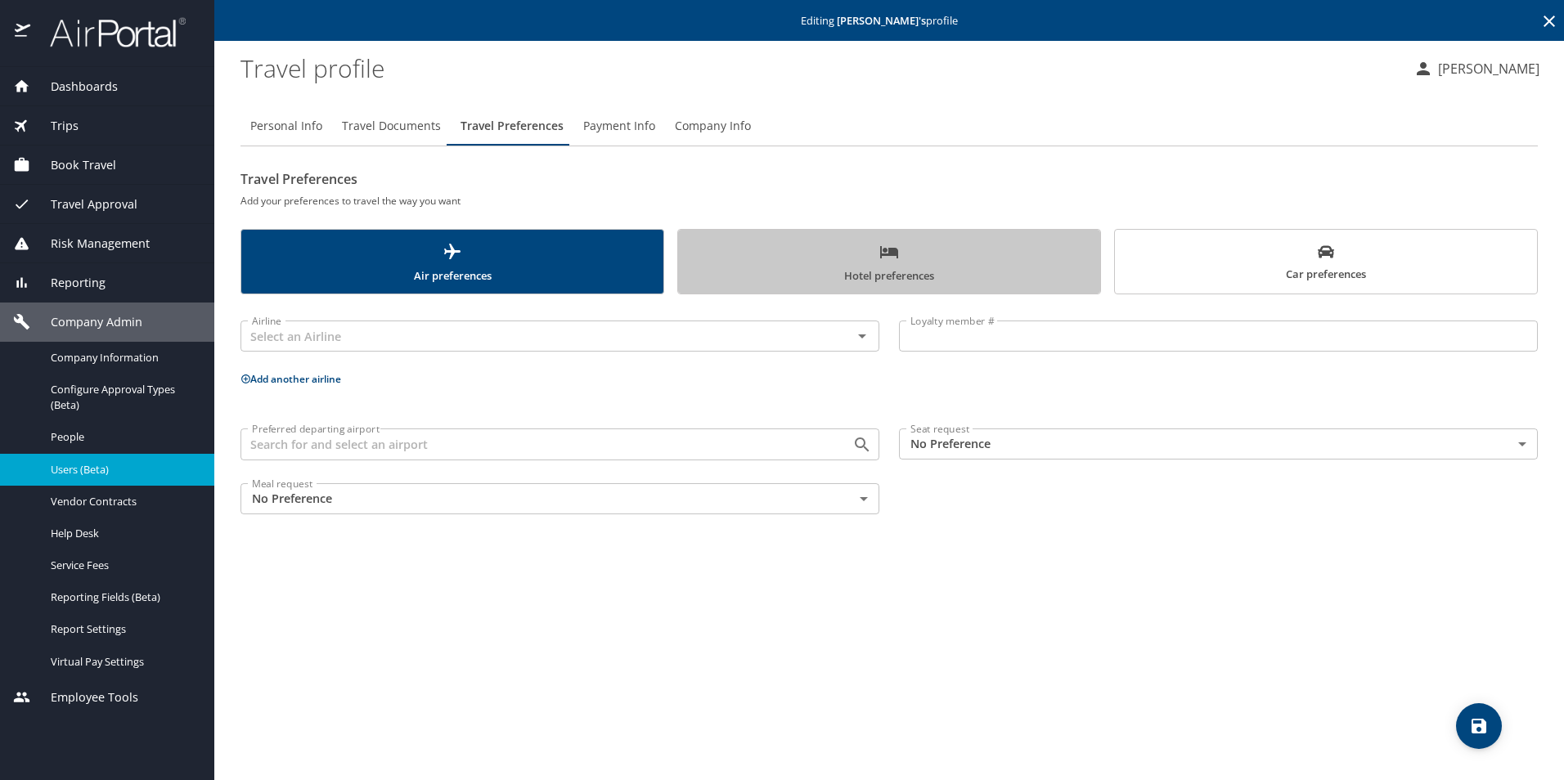
click at [893, 275] on span "Hotel preferences" at bounding box center [889, 263] width 402 height 43
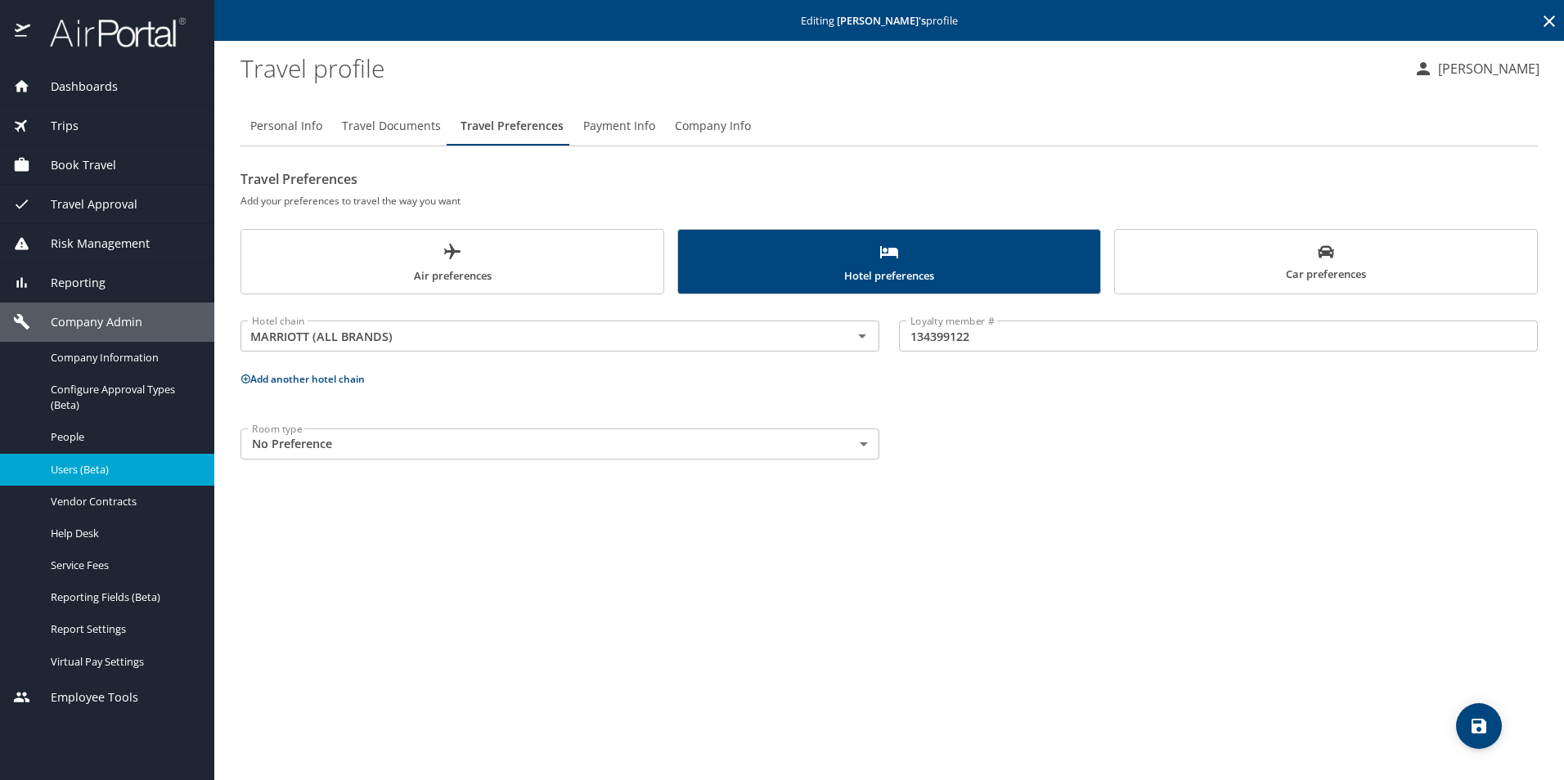
click at [286, 119] on span "Personal Info" at bounding box center [286, 126] width 72 height 20
select select "US"
